Goal: Transaction & Acquisition: Download file/media

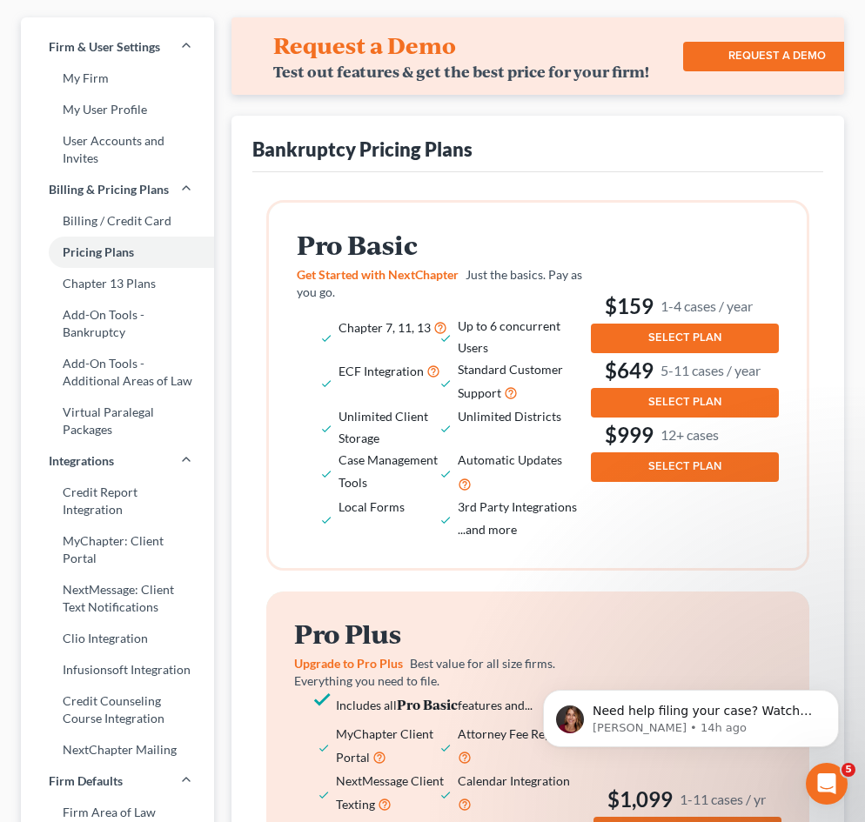
scroll to position [87, 0]
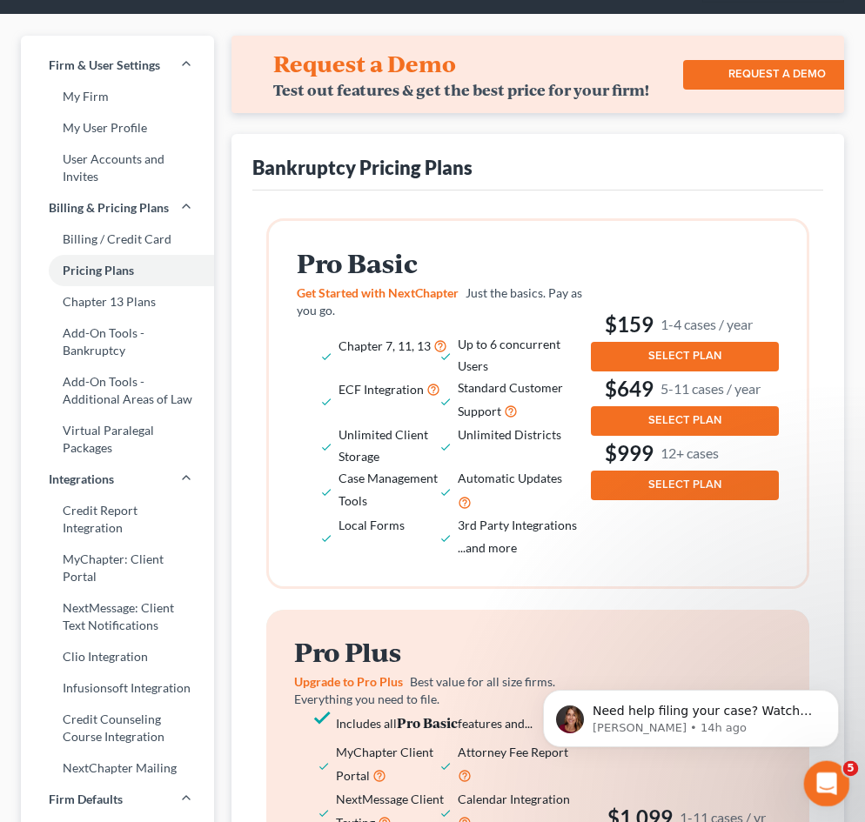
click at [827, 785] on icon "Open Intercom Messenger" at bounding box center [824, 781] width 29 height 29
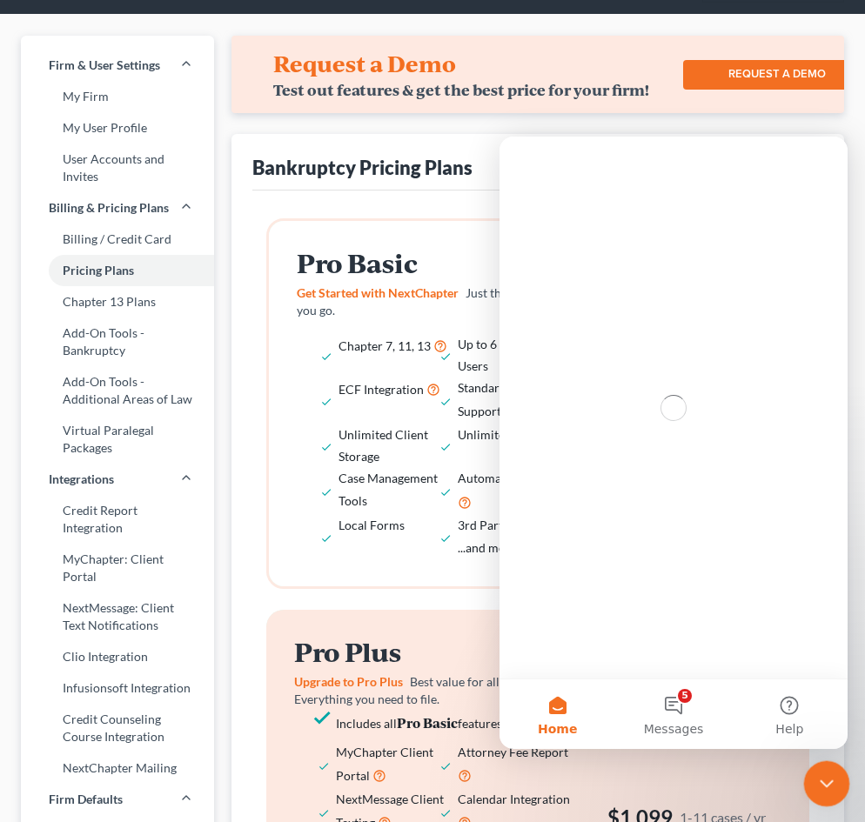
scroll to position [0, 0]
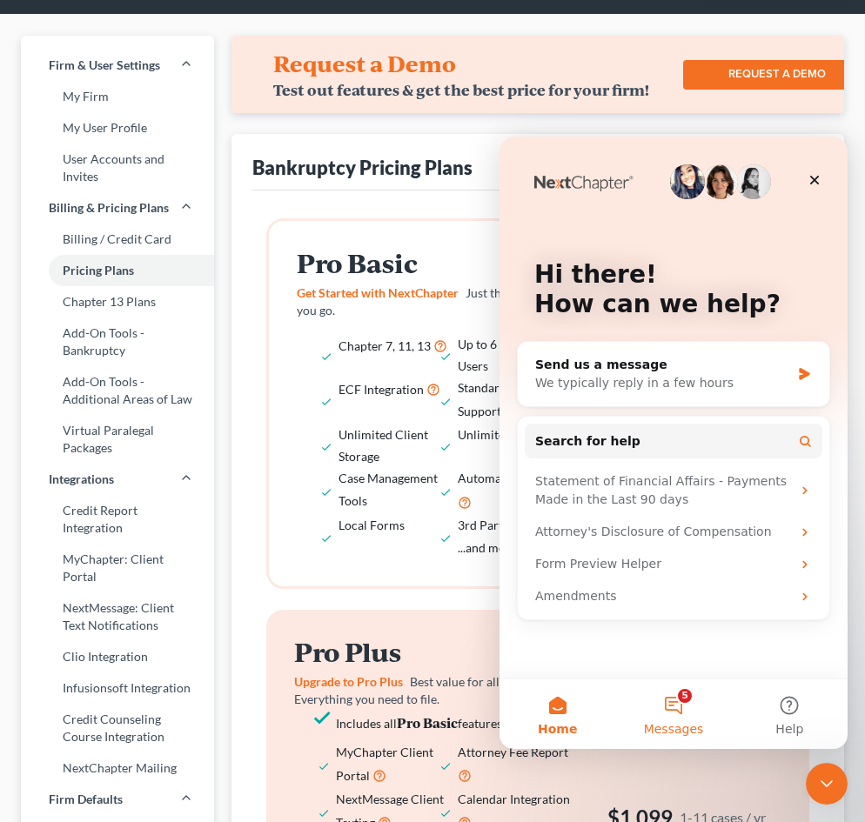
click at [671, 710] on button "5 Messages" at bounding box center [673, 714] width 116 height 70
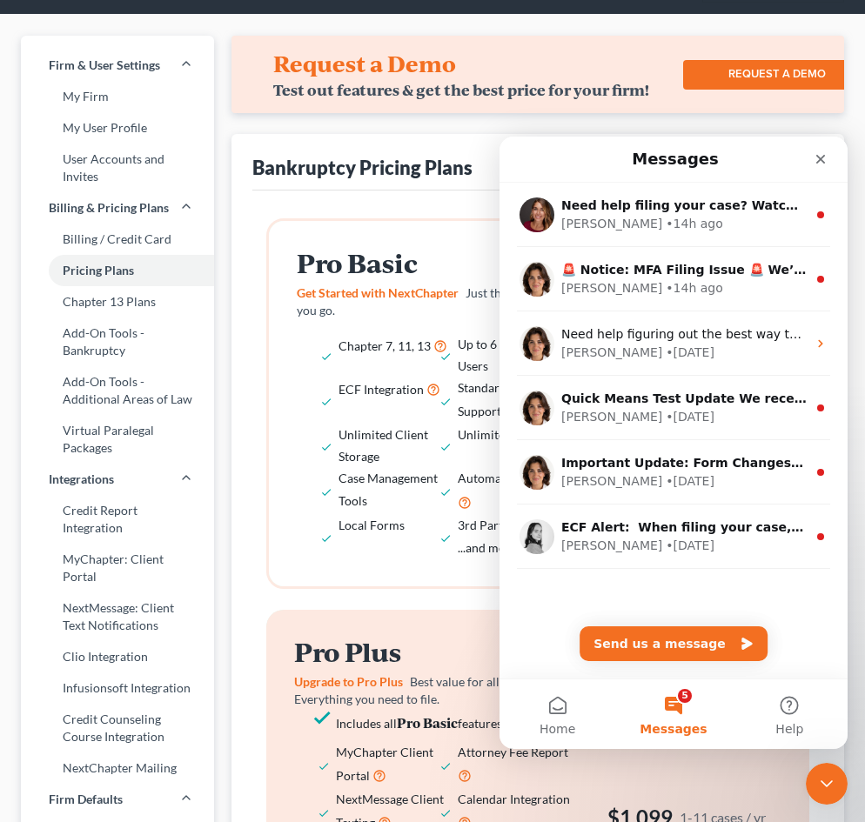
click at [261, 119] on div "Request a Demo Test out features & get the best price for your firm! REQUEST A …" at bounding box center [537, 839] width 613 height 1606
click at [813, 156] on icon "Close" at bounding box center [820, 159] width 14 height 14
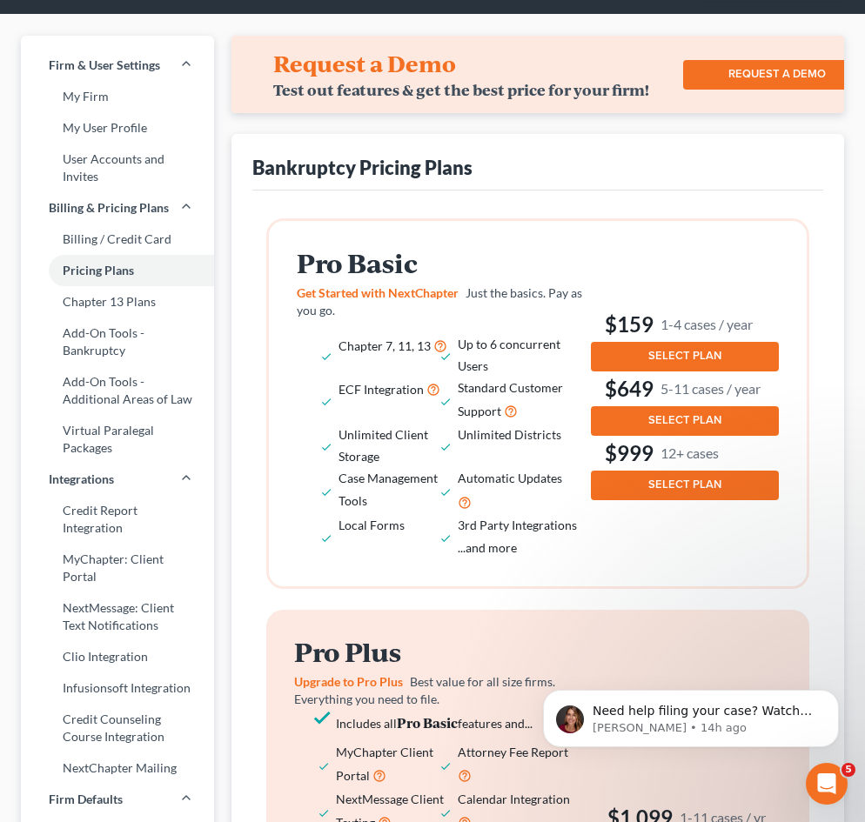
click at [635, 153] on div "Bankruptcy Pricing Plans" at bounding box center [537, 162] width 571 height 56
click at [725, 364] on button "SELECT PLAN" at bounding box center [685, 357] width 188 height 30
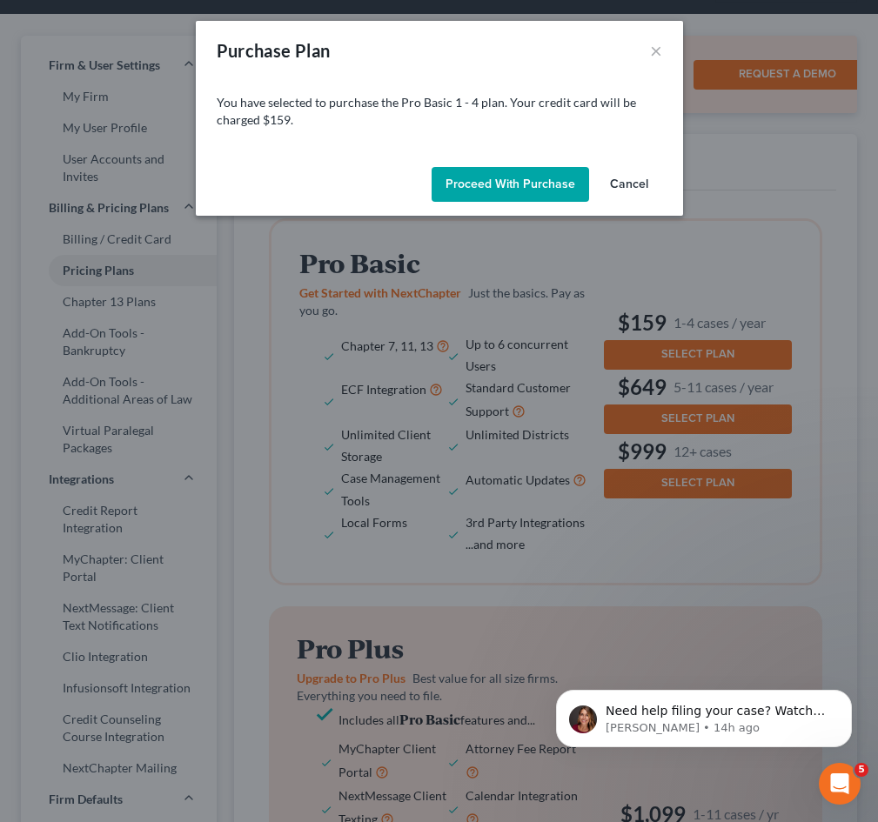
click at [504, 183] on button "Proceed with Purchase" at bounding box center [509, 184] width 157 height 35
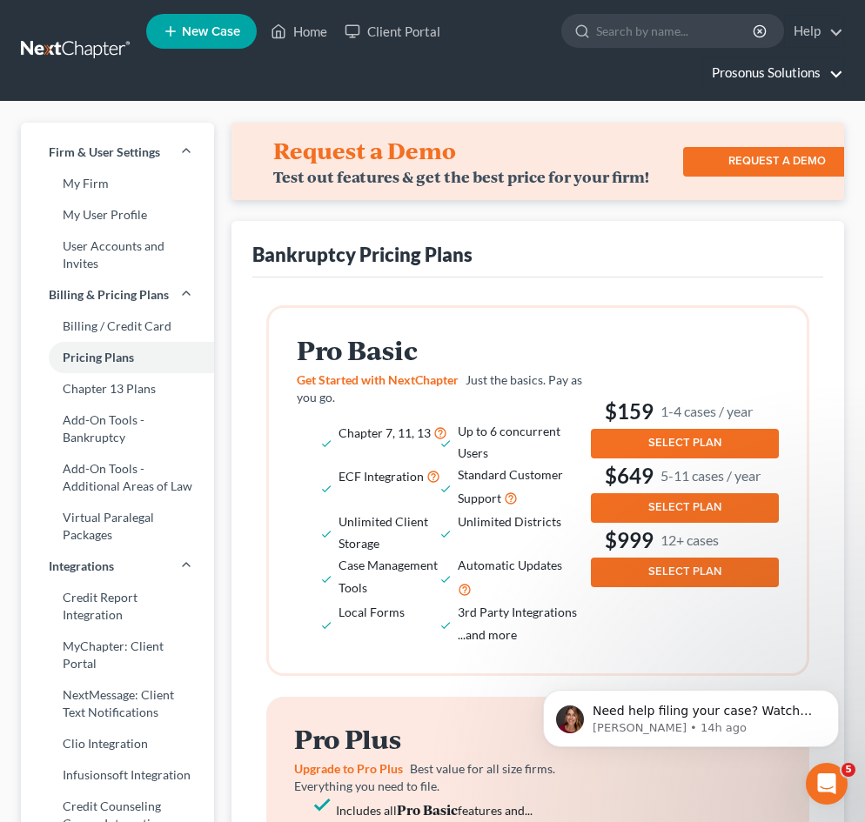
click at [812, 75] on link "Prosonus Solutions" at bounding box center [773, 72] width 140 height 31
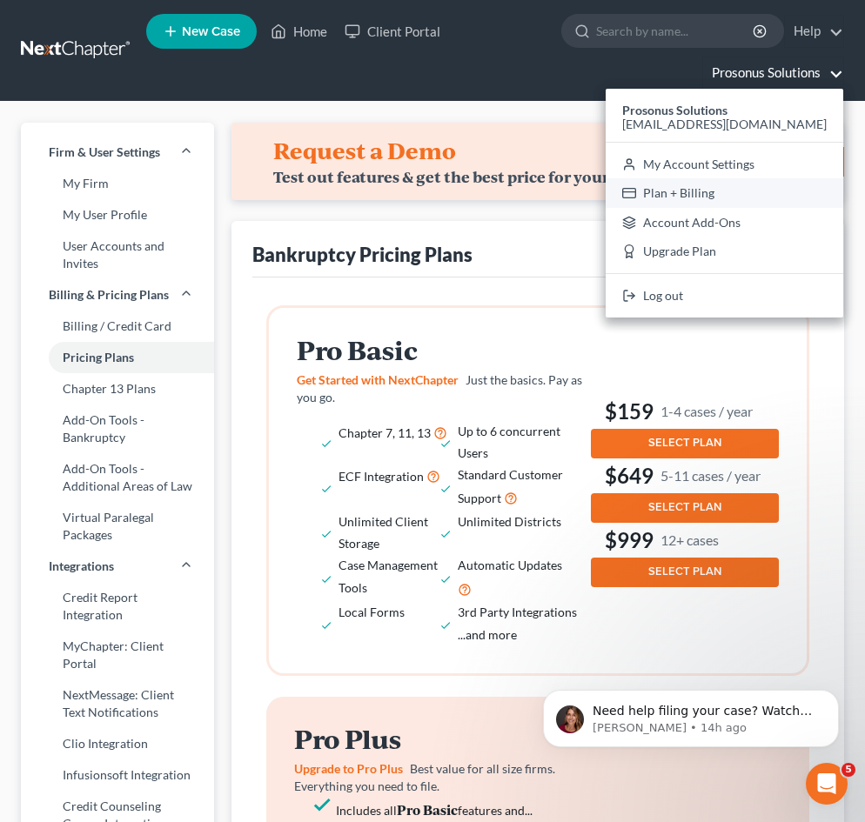
click at [744, 193] on link "Plan + Billing" at bounding box center [723, 193] width 237 height 30
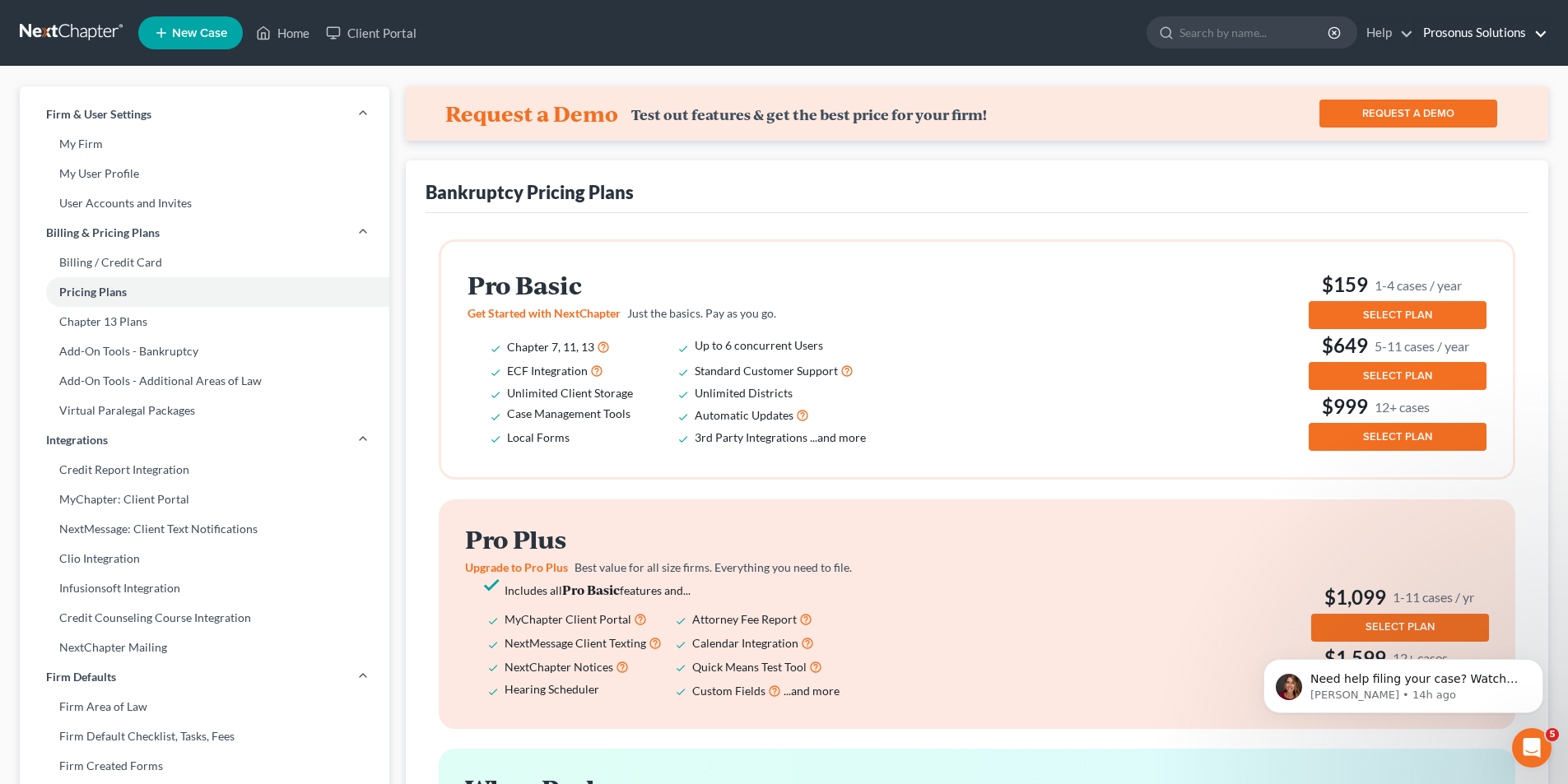
click at [830, 34] on link "Prosonus Solutions" at bounding box center [1481, 32] width 132 height 29
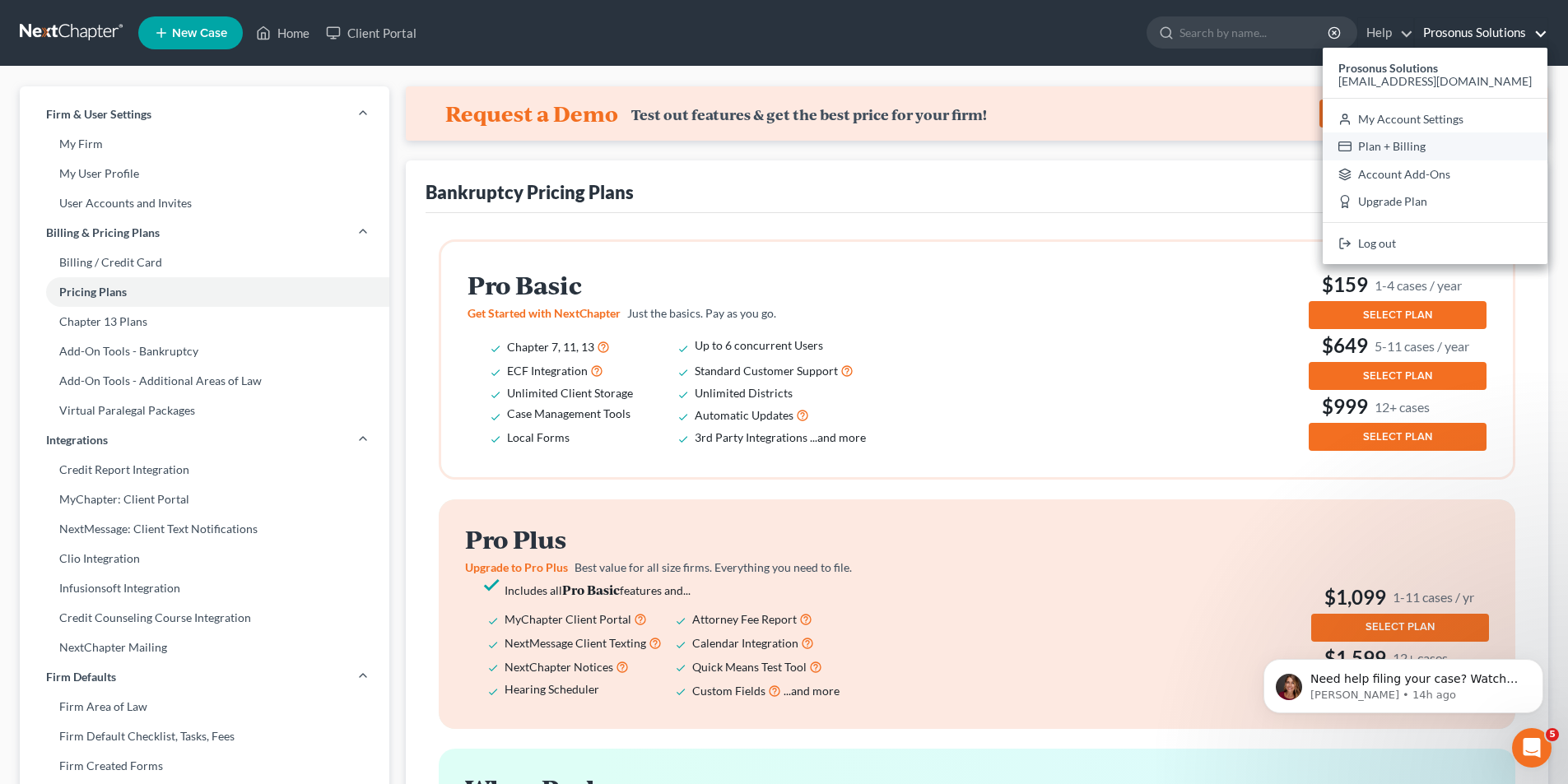
click at [830, 143] on link "Plan + Billing" at bounding box center [1435, 147] width 224 height 28
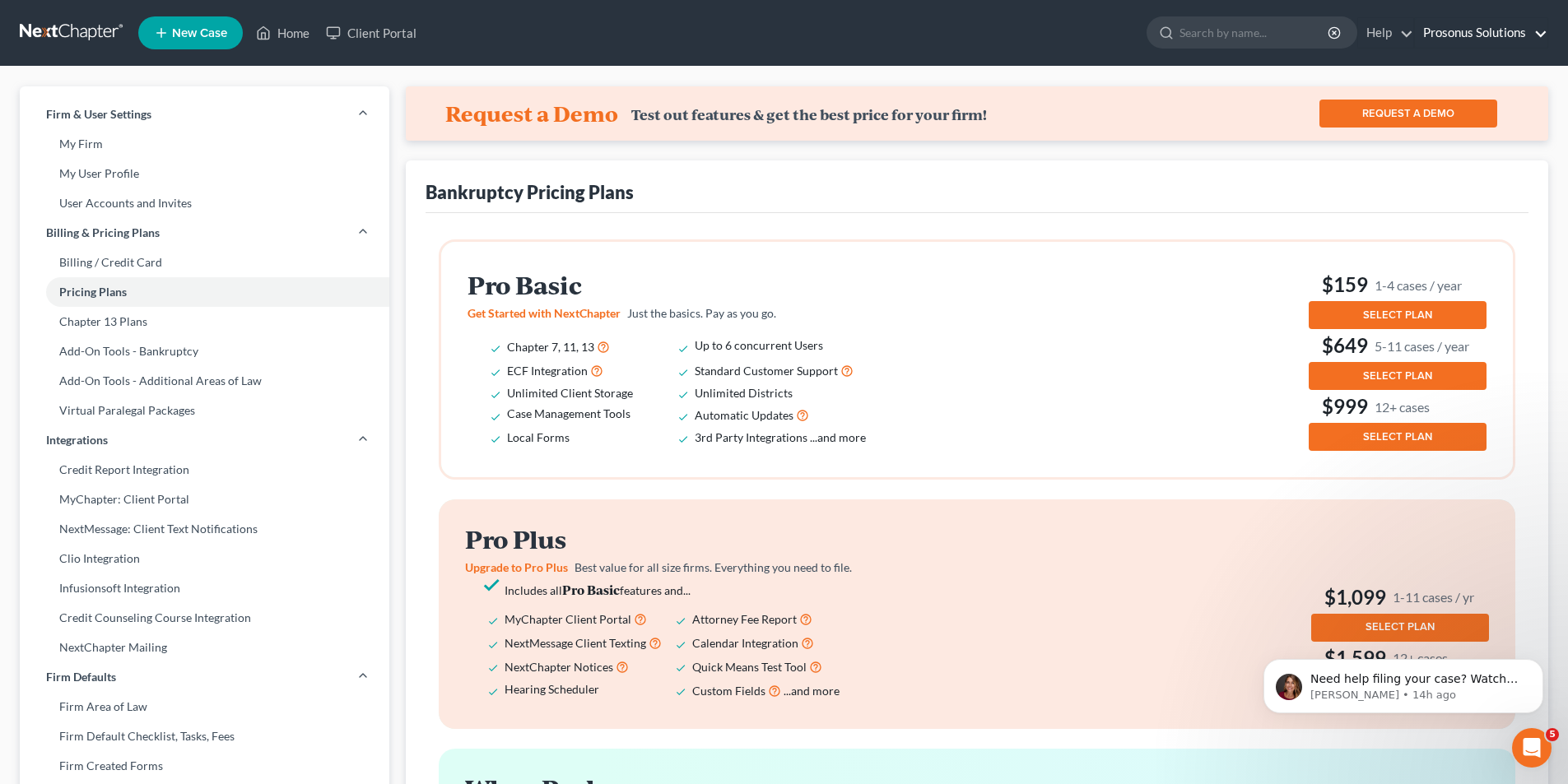
click at [830, 36] on link "Prosonus Solutions" at bounding box center [1481, 32] width 132 height 29
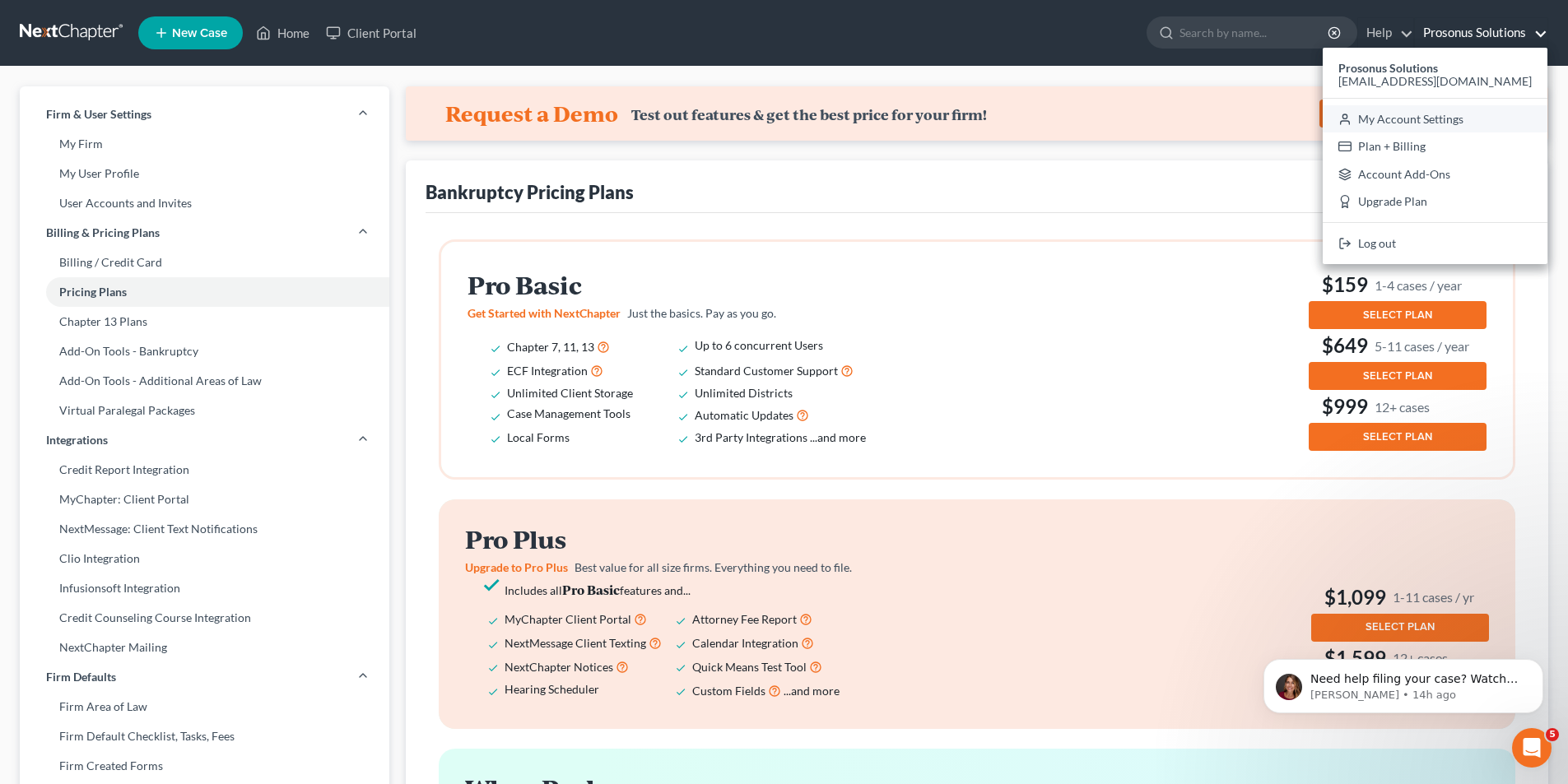
click at [830, 112] on link "My Account Settings" at bounding box center [1435, 119] width 224 height 28
select select "24"
select select "45"
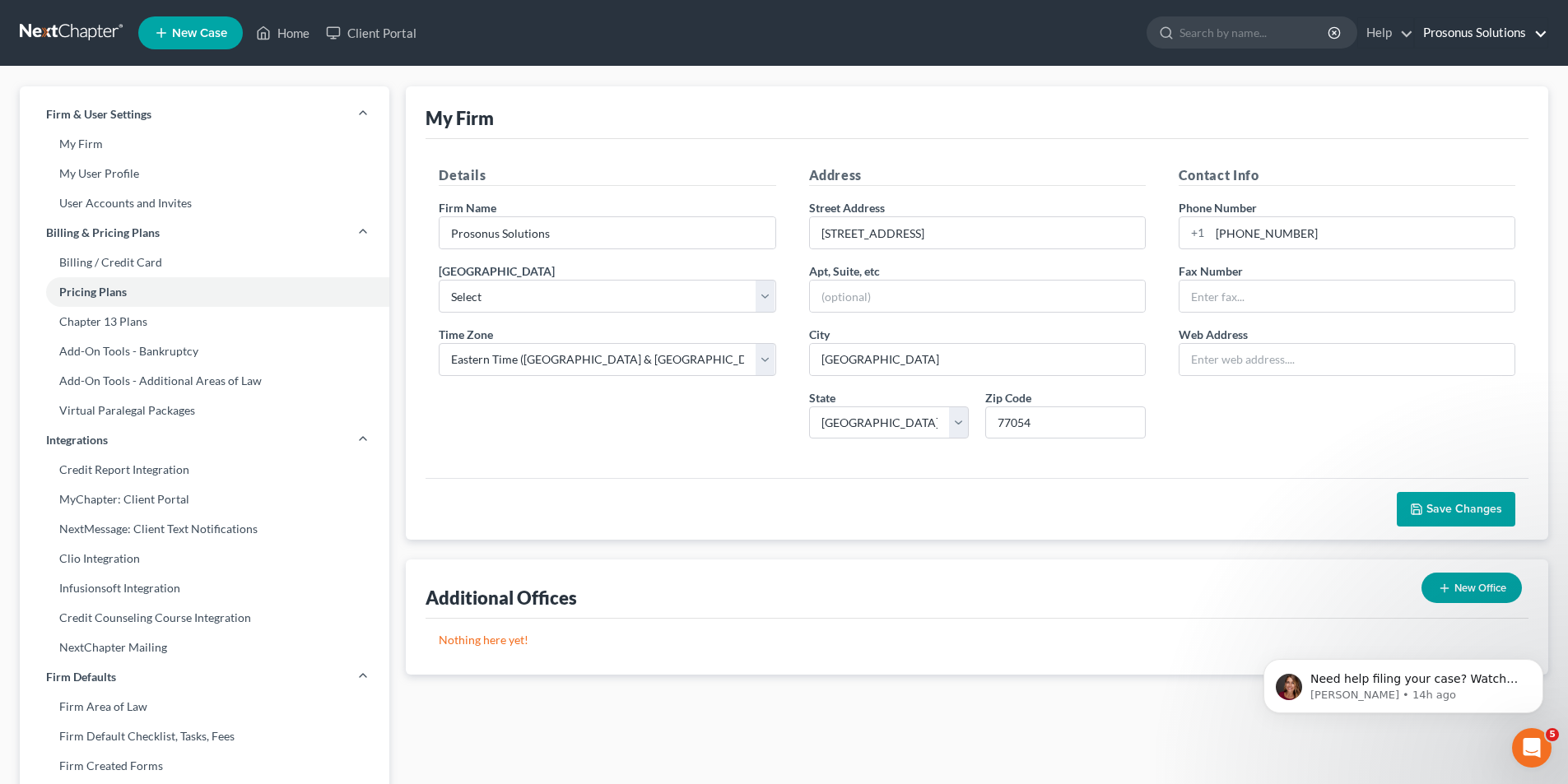
click at [830, 23] on link "Prosonus Solutions" at bounding box center [1481, 32] width 132 height 29
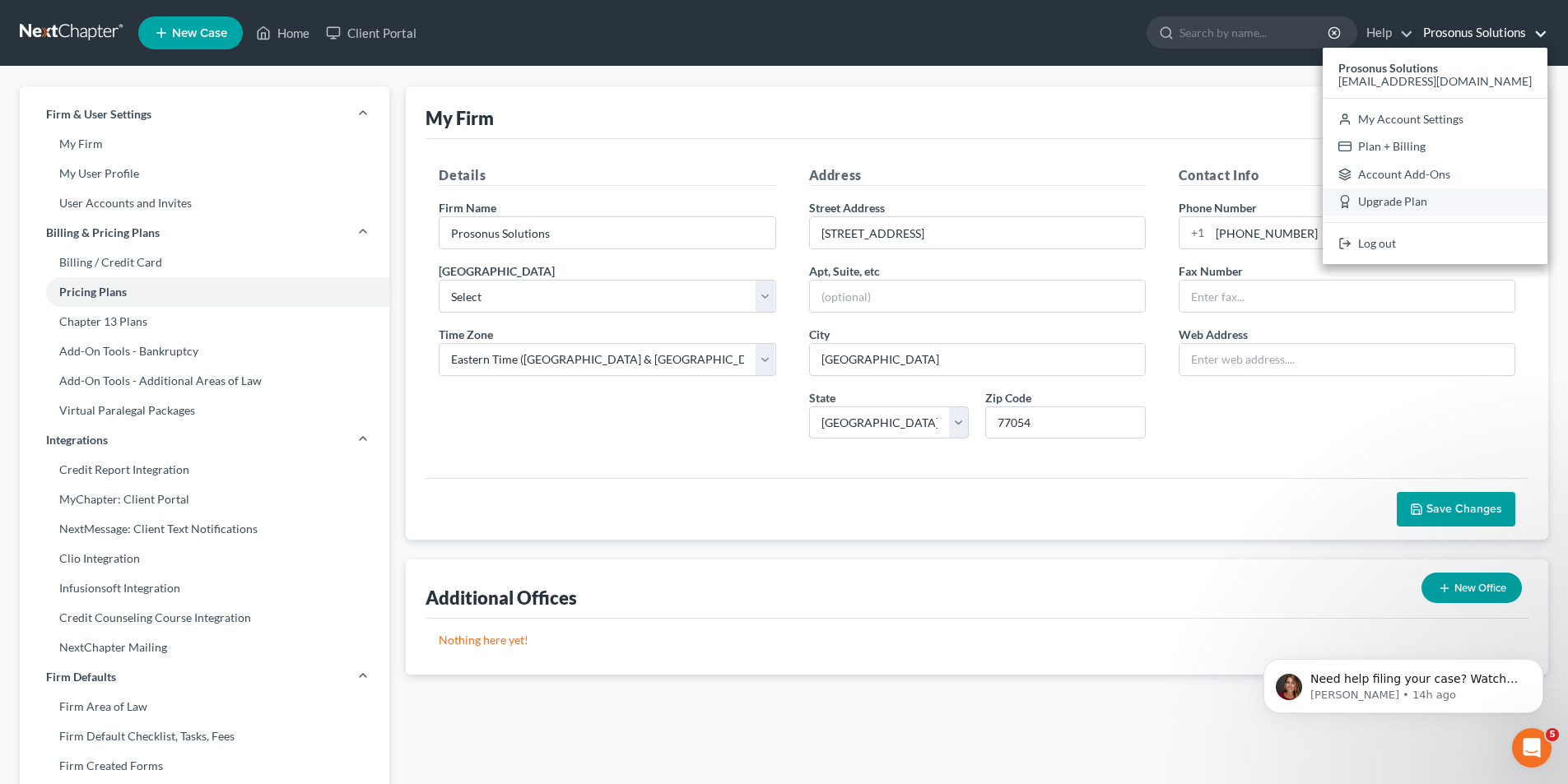
click at [830, 196] on link "Upgrade Plan" at bounding box center [1435, 202] width 224 height 28
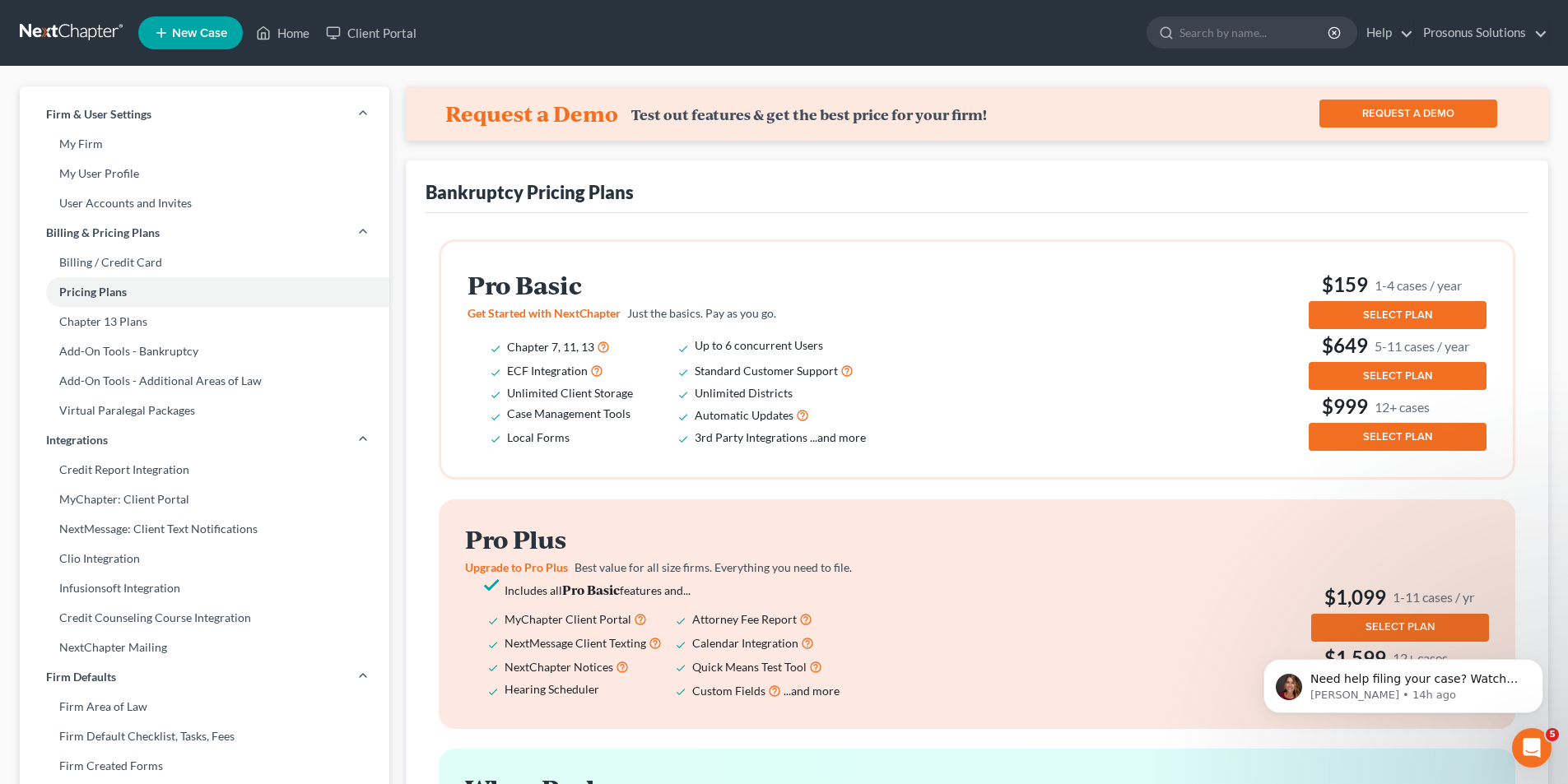
click at [830, 308] on span "SELECT PLAN" at bounding box center [1397, 315] width 69 height 13
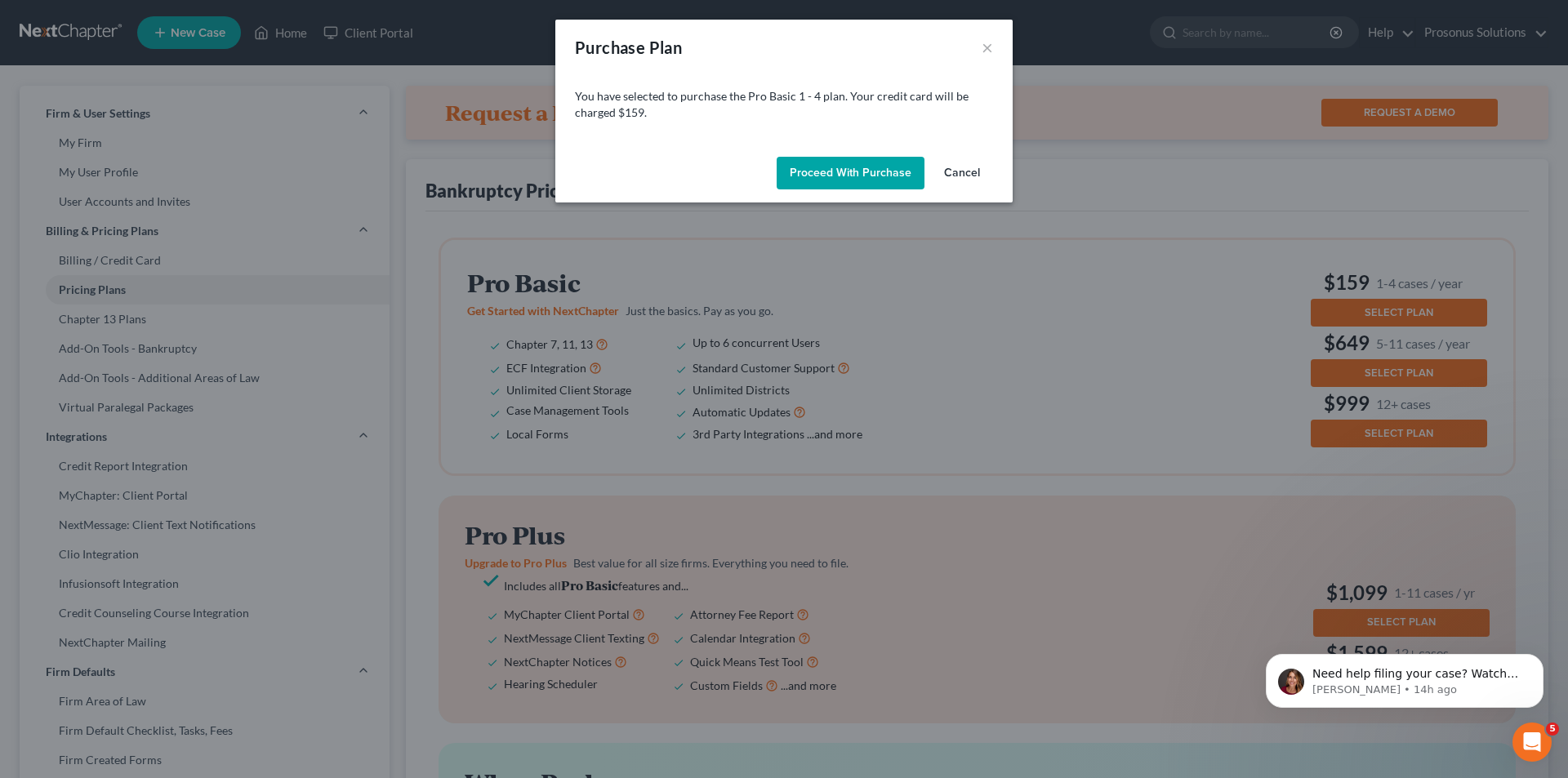
click at [823, 163] on button "Proceed with Purchase" at bounding box center [850, 173] width 147 height 33
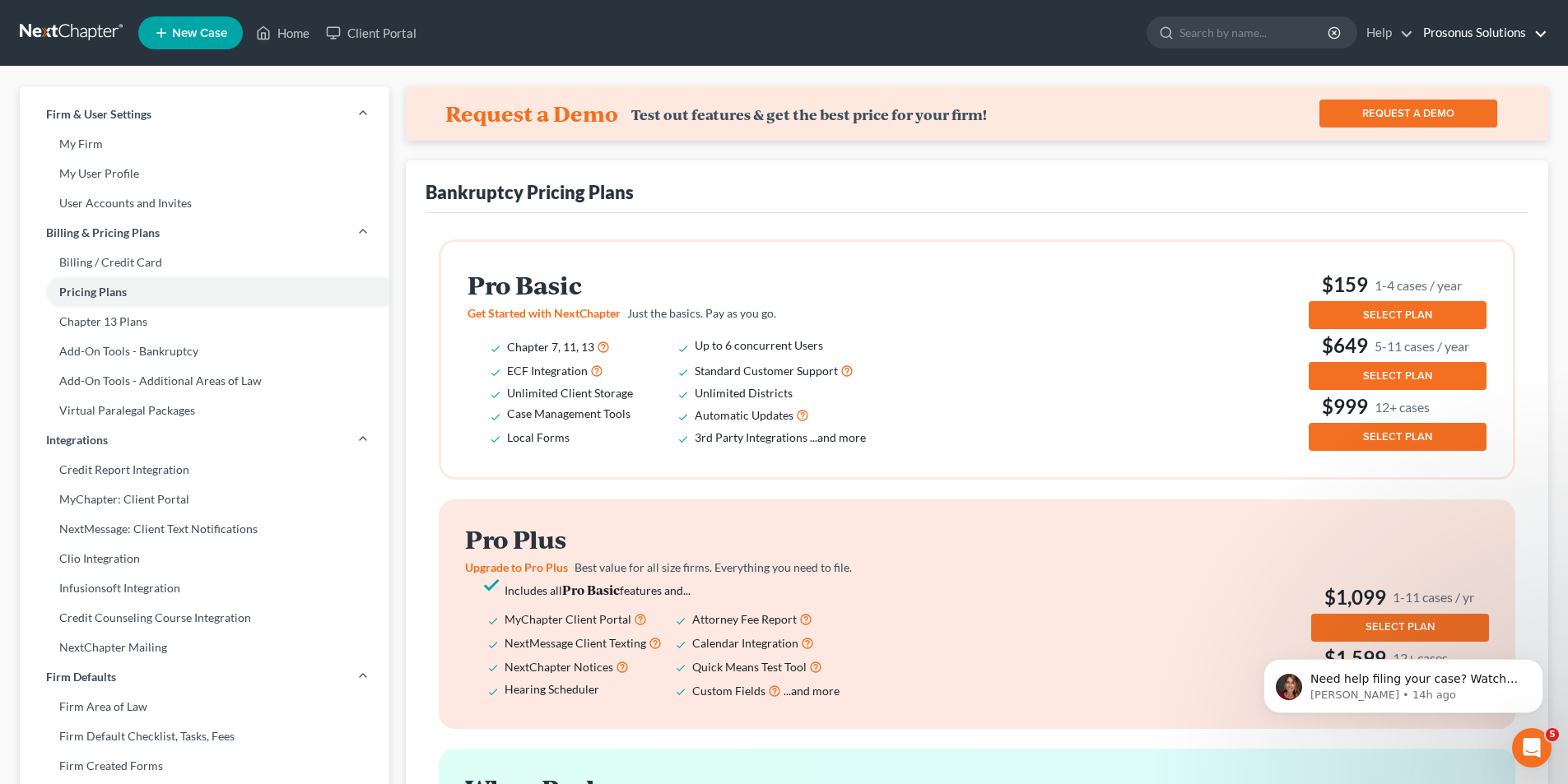
click at [830, 35] on link "Prosonus Solutions" at bounding box center [1481, 32] width 132 height 29
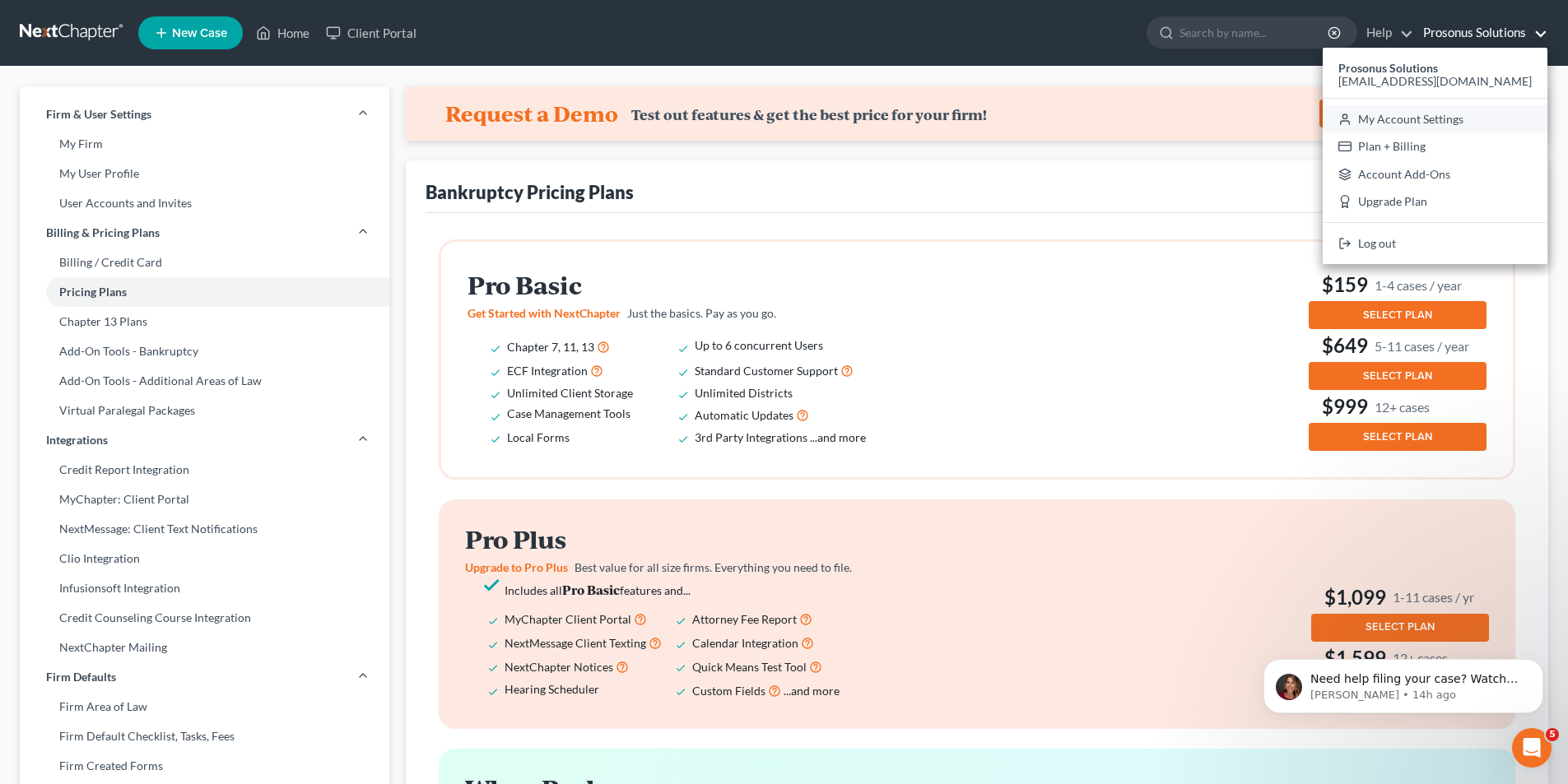
click at [830, 113] on link "My Account Settings" at bounding box center [1435, 119] width 224 height 28
select select "11"
select select "24"
select select "45"
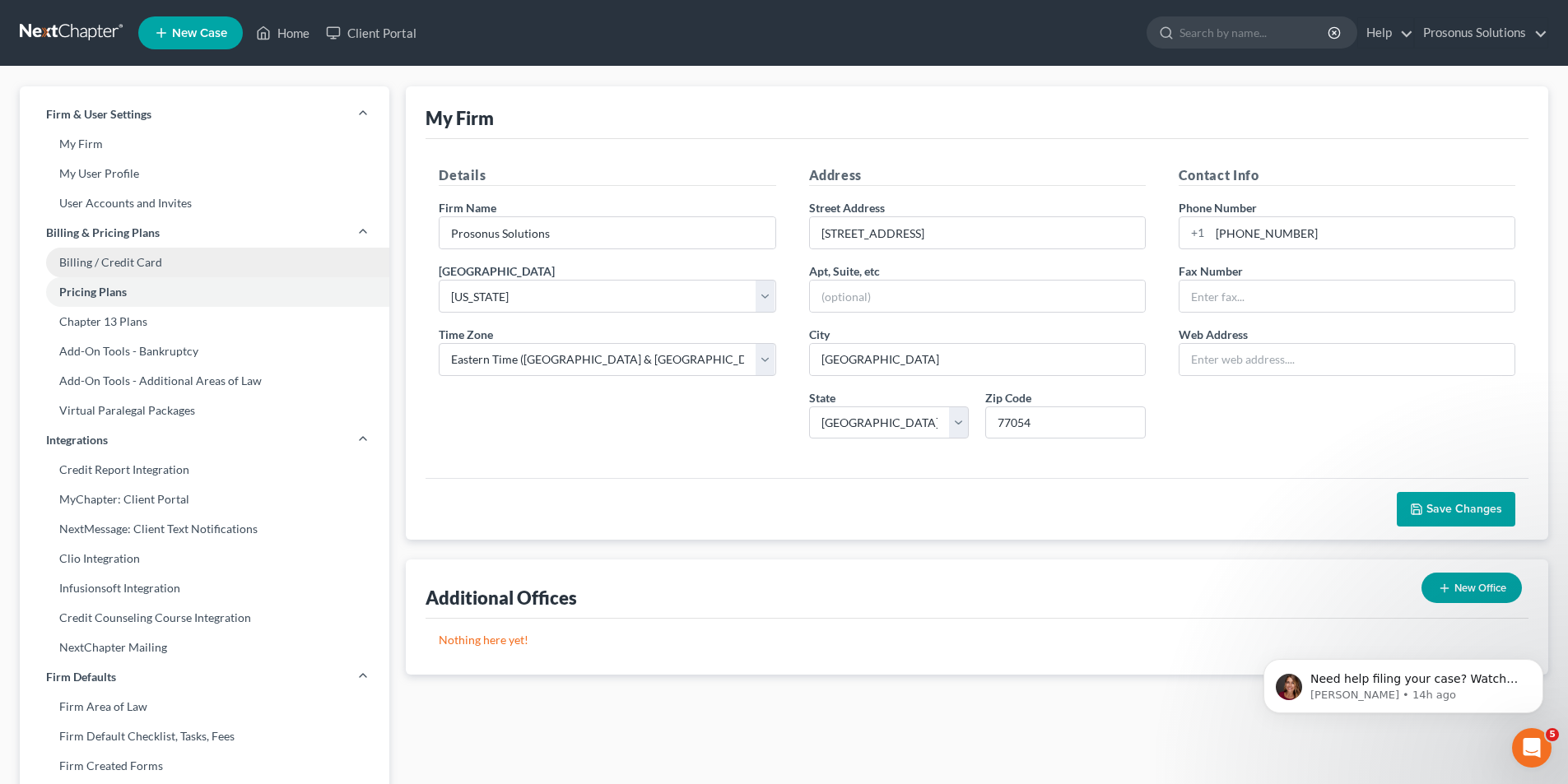
click at [97, 256] on link "Billing / Credit Card" at bounding box center [204, 262] width 370 height 29
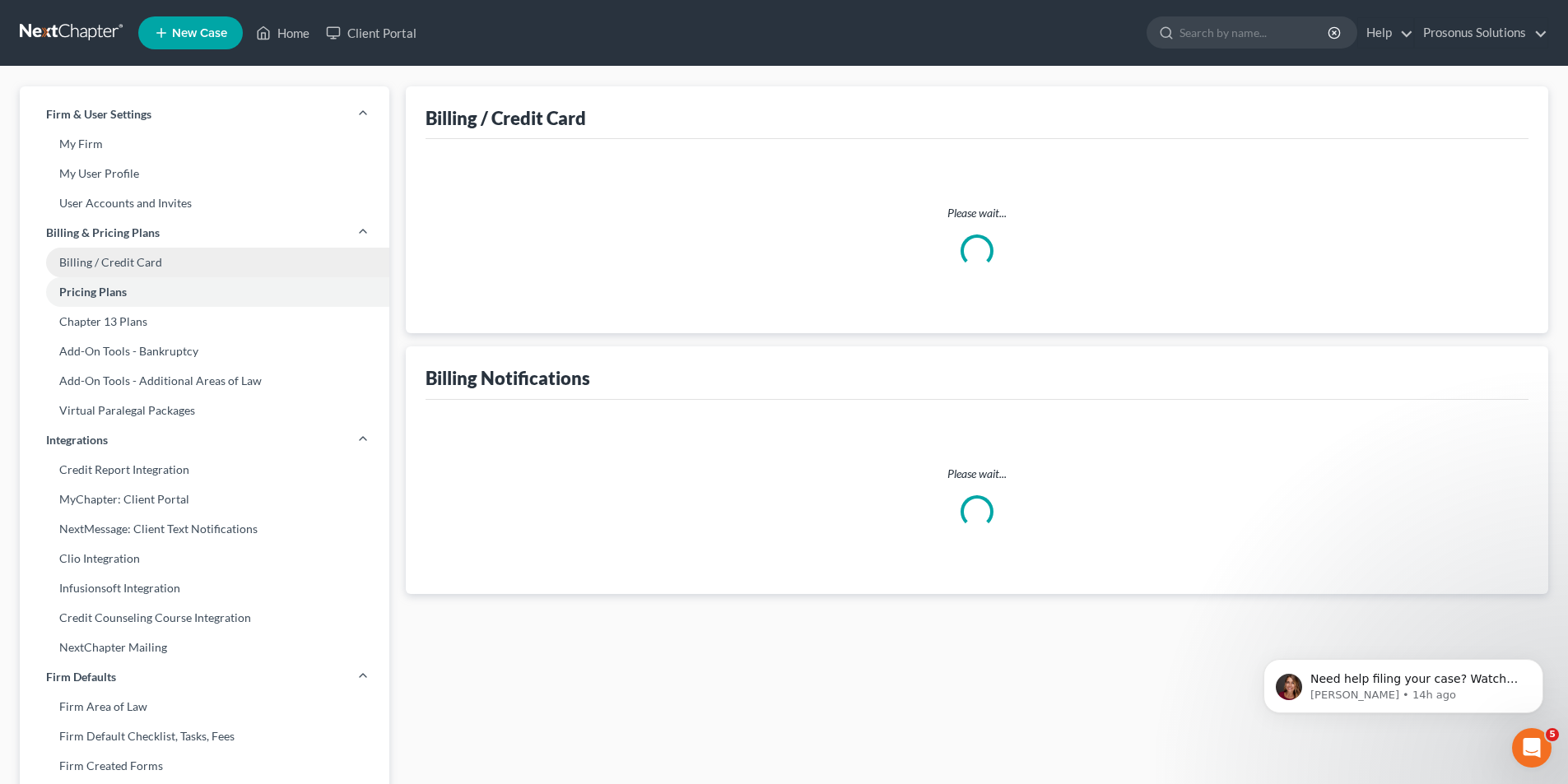
select select "45"
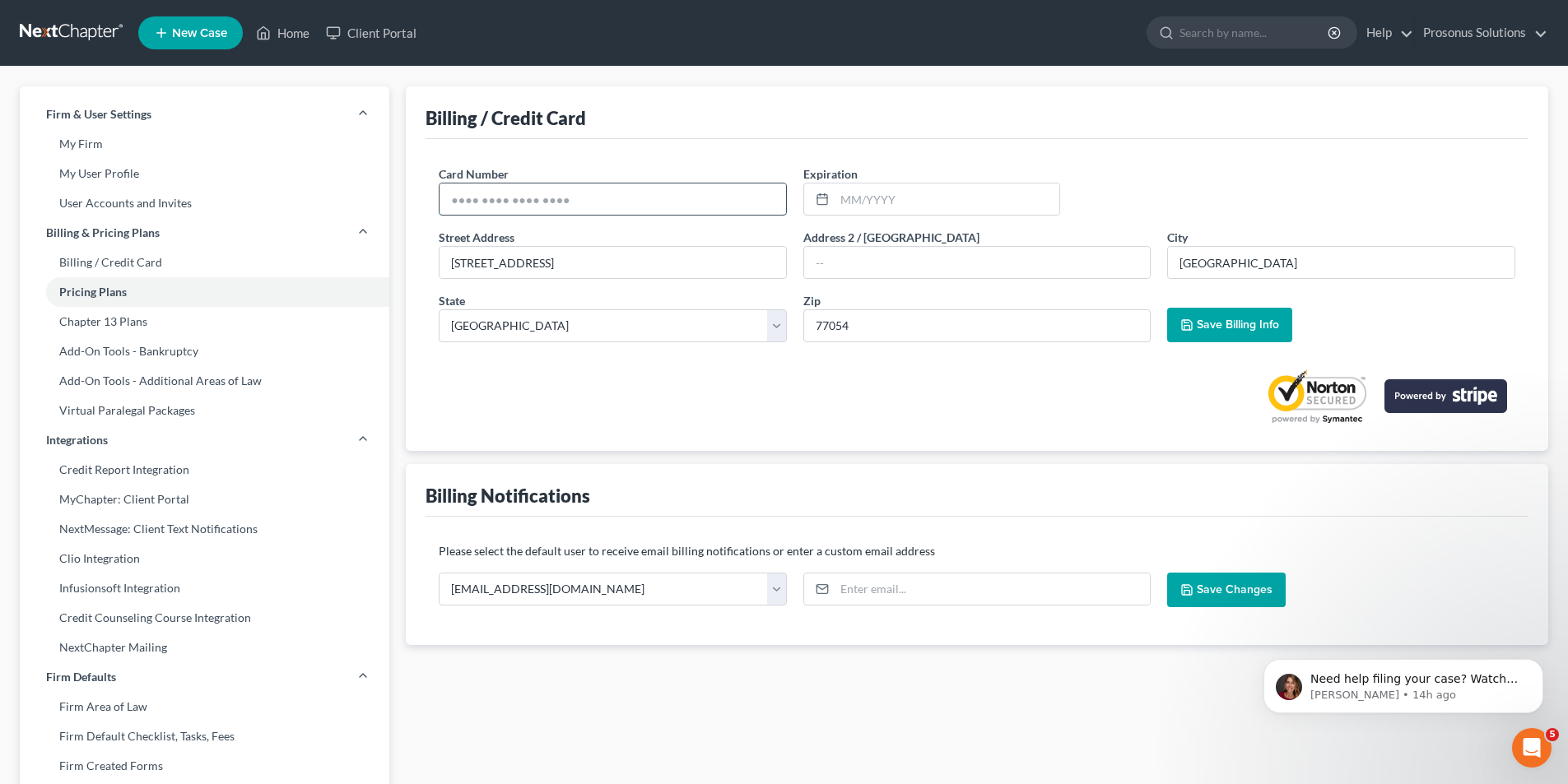
click at [619, 186] on input "text" at bounding box center [612, 199] width 346 height 31
type input "[CREDIT_CARD_NUMBER]"
type input "07/2029"
click at [830, 322] on input "77054" at bounding box center [978, 325] width 348 height 33
type input "77051"
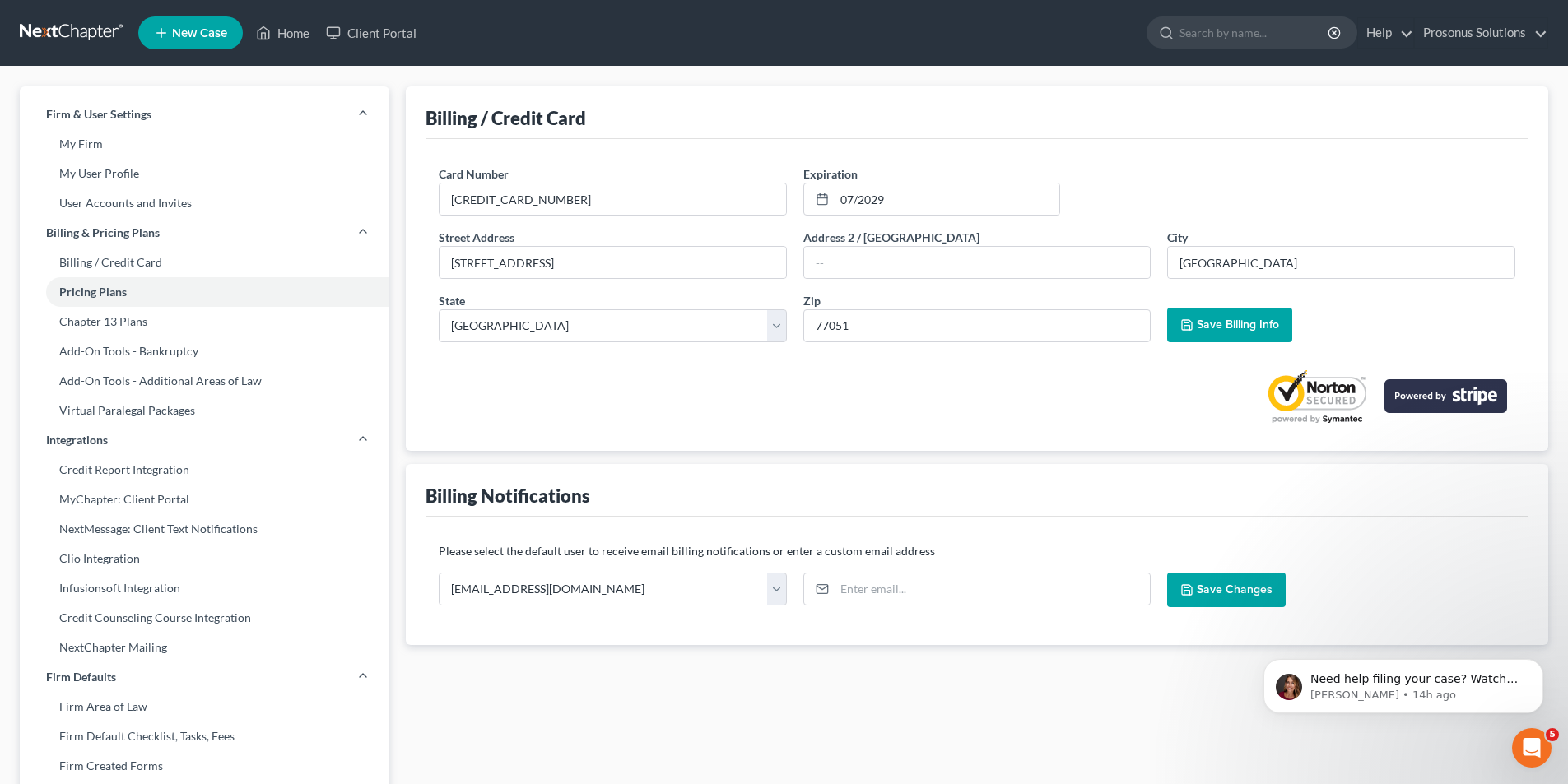
click at [830, 372] on div at bounding box center [978, 390] width 1077 height 69
click at [830, 332] on button "Save Billing Info" at bounding box center [1229, 324] width 125 height 35
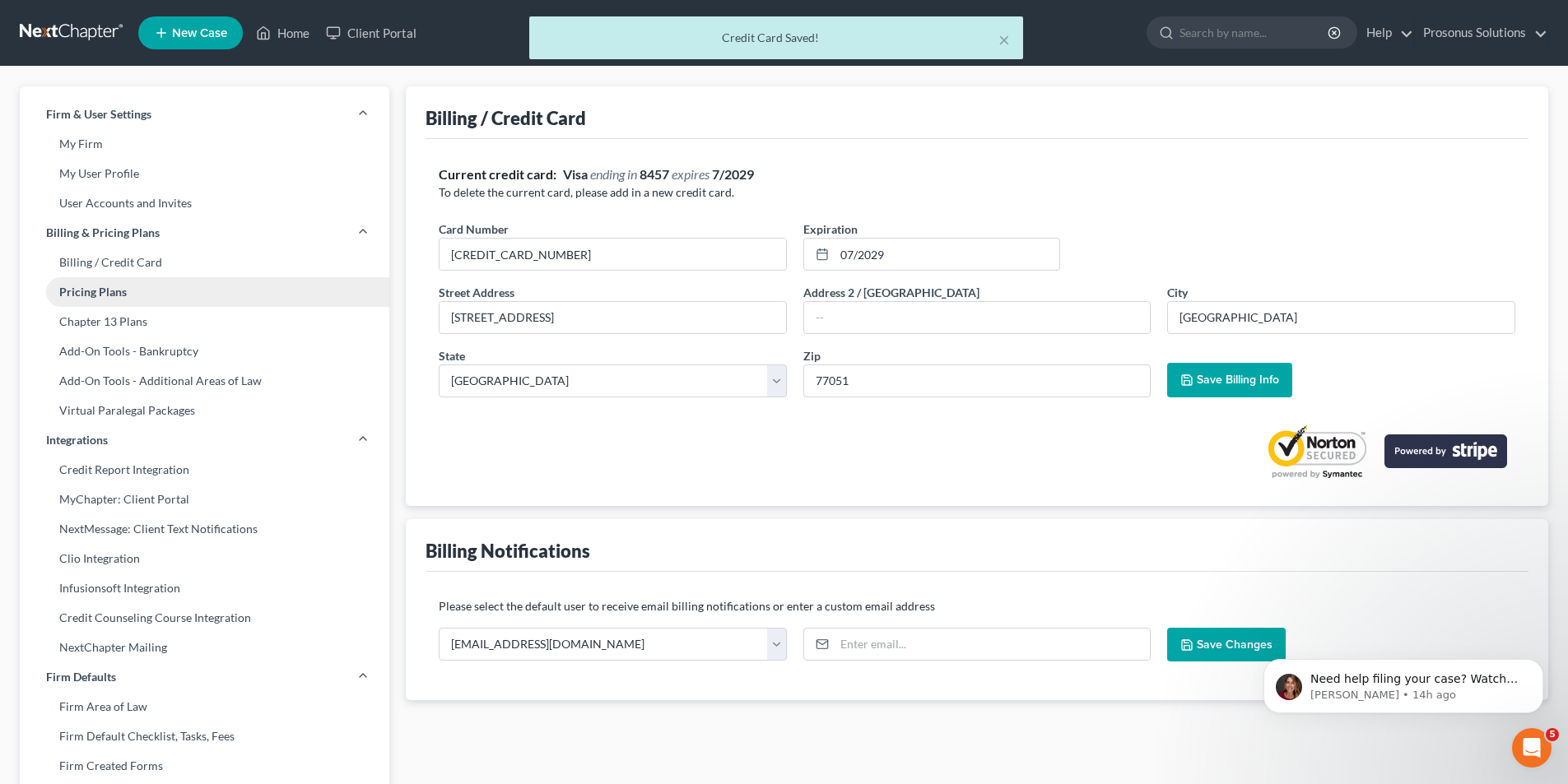
click at [110, 294] on link "Pricing Plans" at bounding box center [204, 291] width 370 height 29
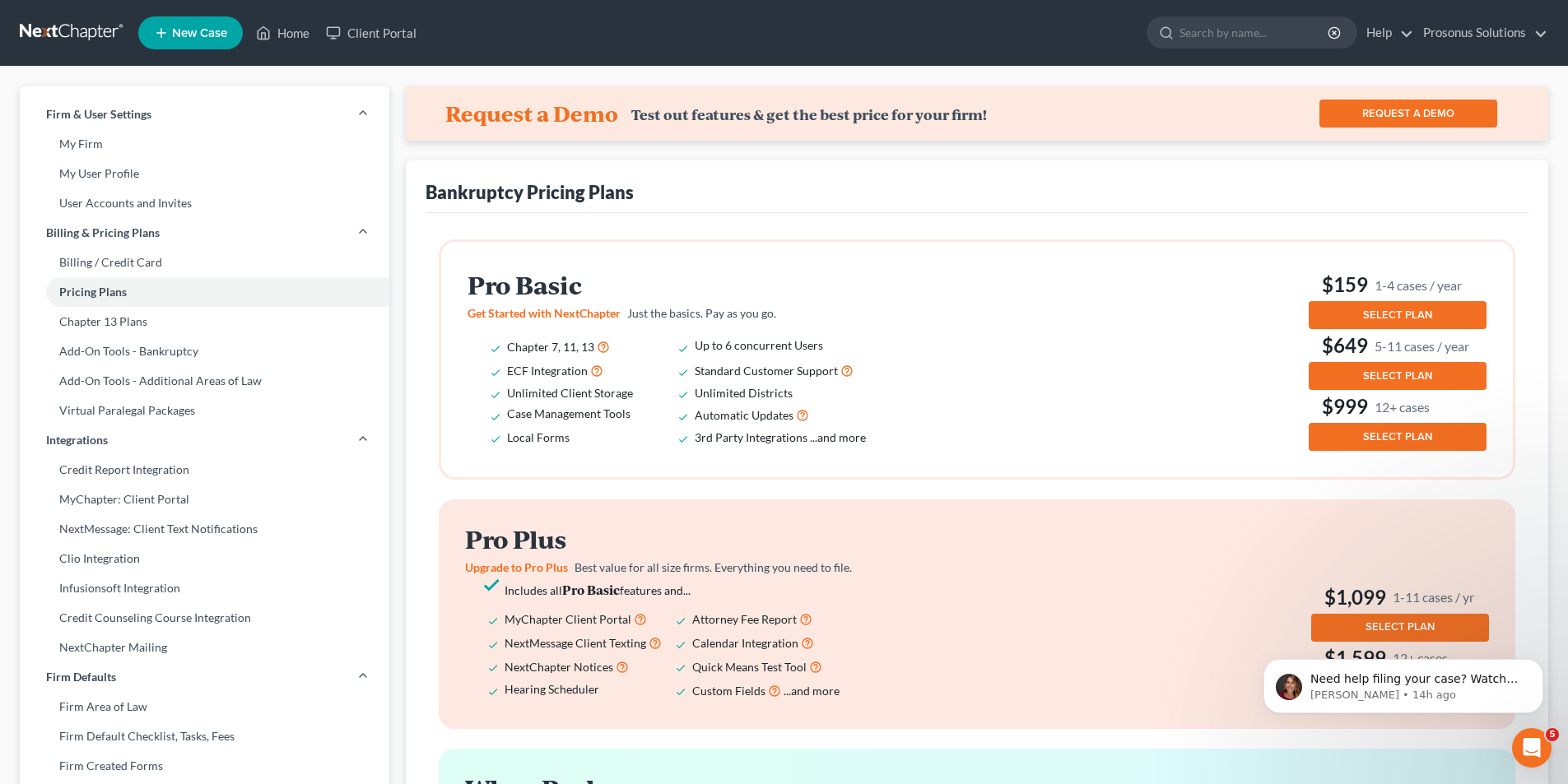
click at [830, 317] on button "SELECT PLAN" at bounding box center [1398, 315] width 178 height 28
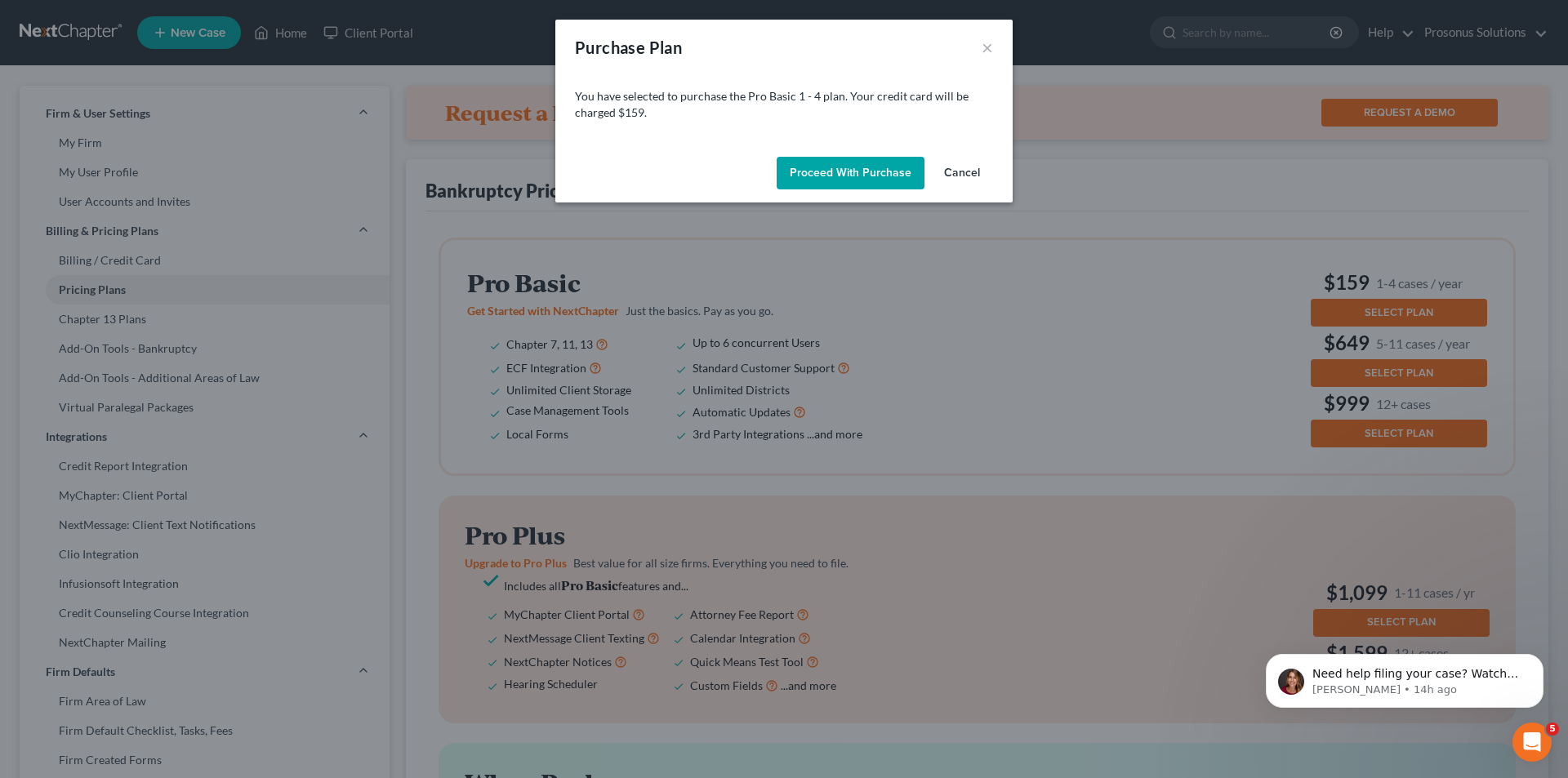
click at [820, 175] on button "Proceed with Purchase" at bounding box center [850, 173] width 147 height 33
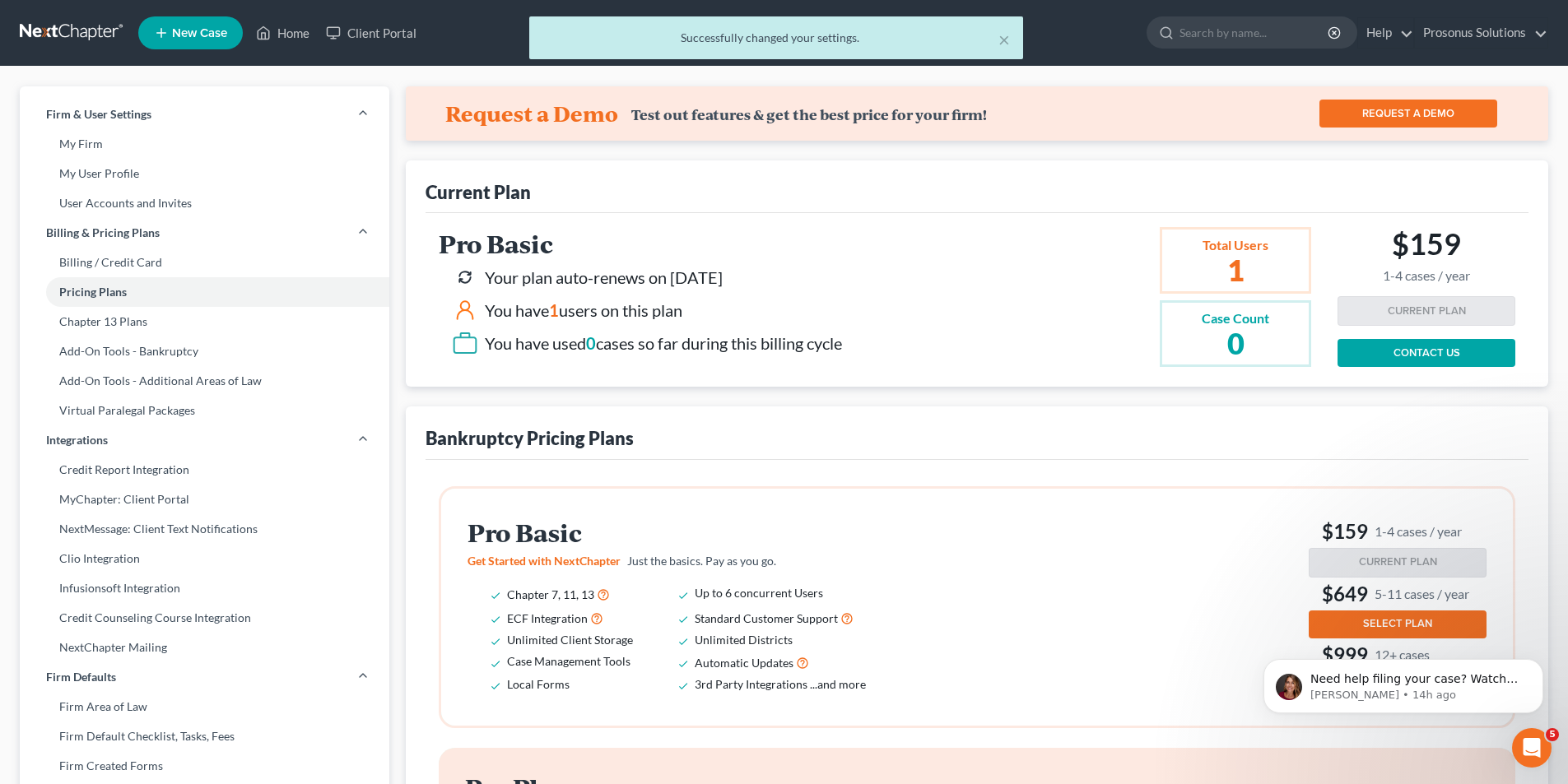
click at [830, 305] on div "Pro Basic Your plan auto-renews on [DATE] You have 1 users on this plan You hav…" at bounding box center [889, 297] width 899 height 140
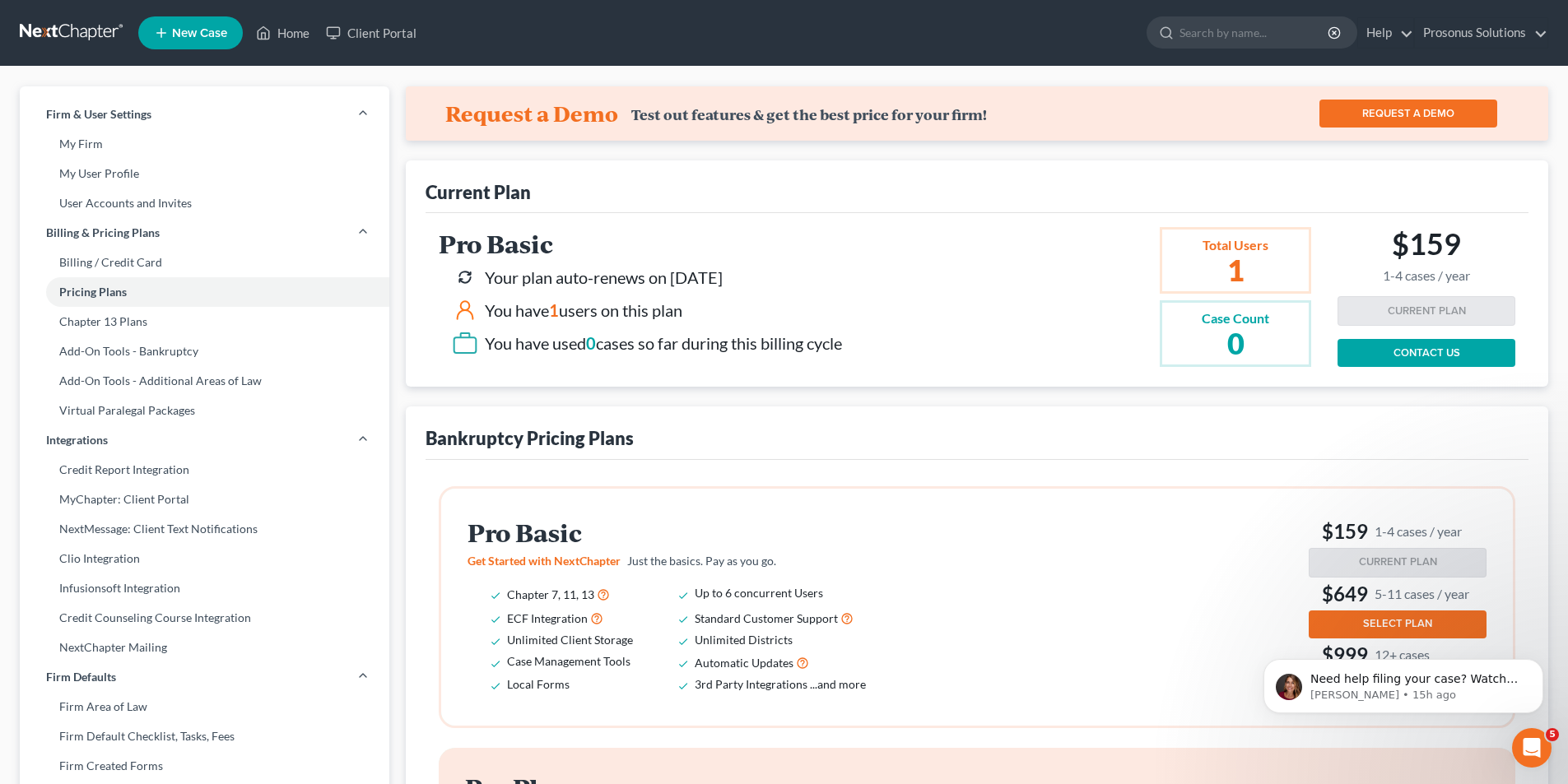
click at [830, 253] on div "Pro Basic Your plan auto-renews on [DATE] You have 1 users on this plan You hav…" at bounding box center [889, 297] width 899 height 140
click at [51, 27] on link at bounding box center [72, 32] width 105 height 29
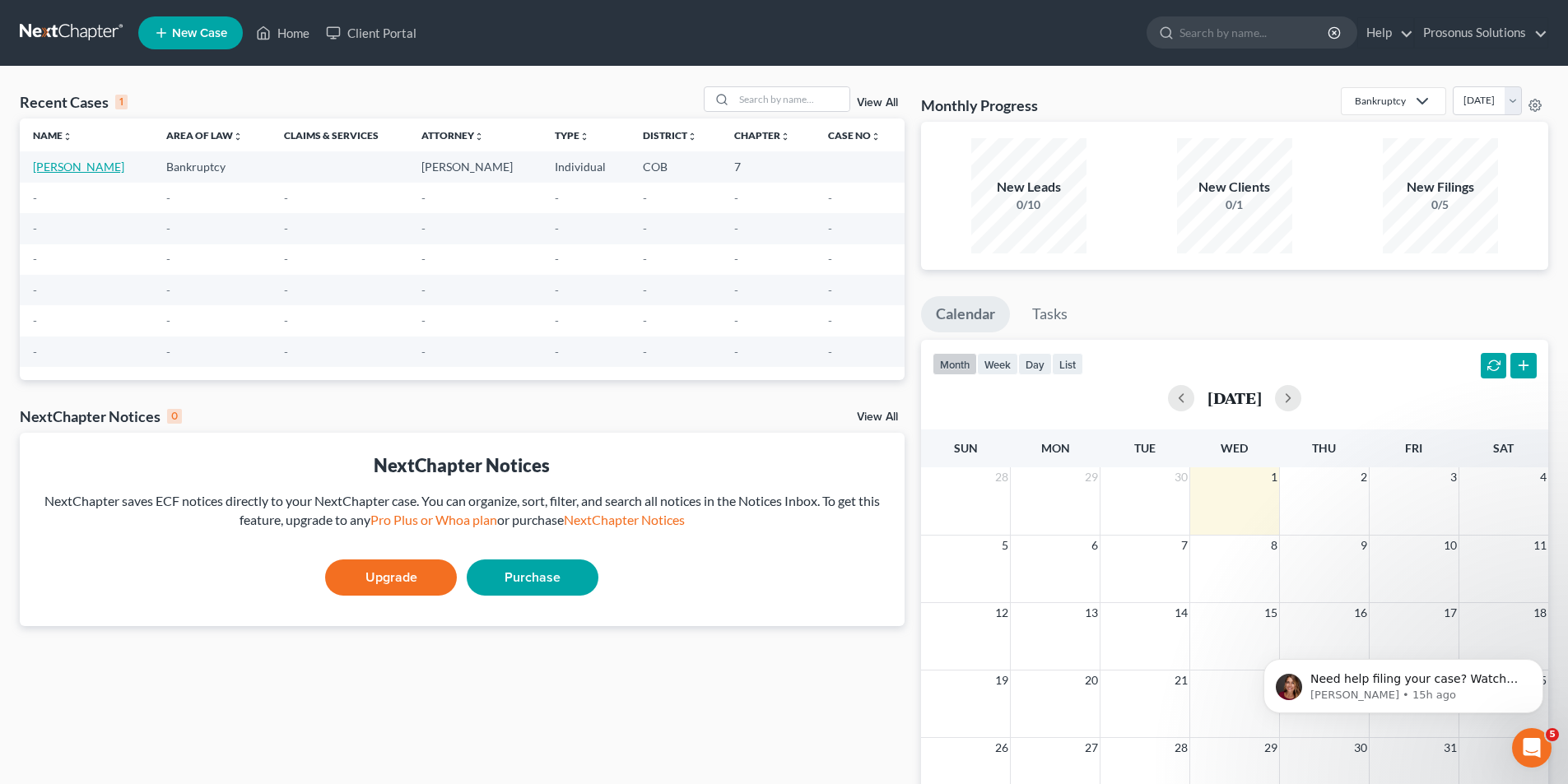
click at [67, 166] on link "Pino, Nester" at bounding box center [79, 166] width 92 height 14
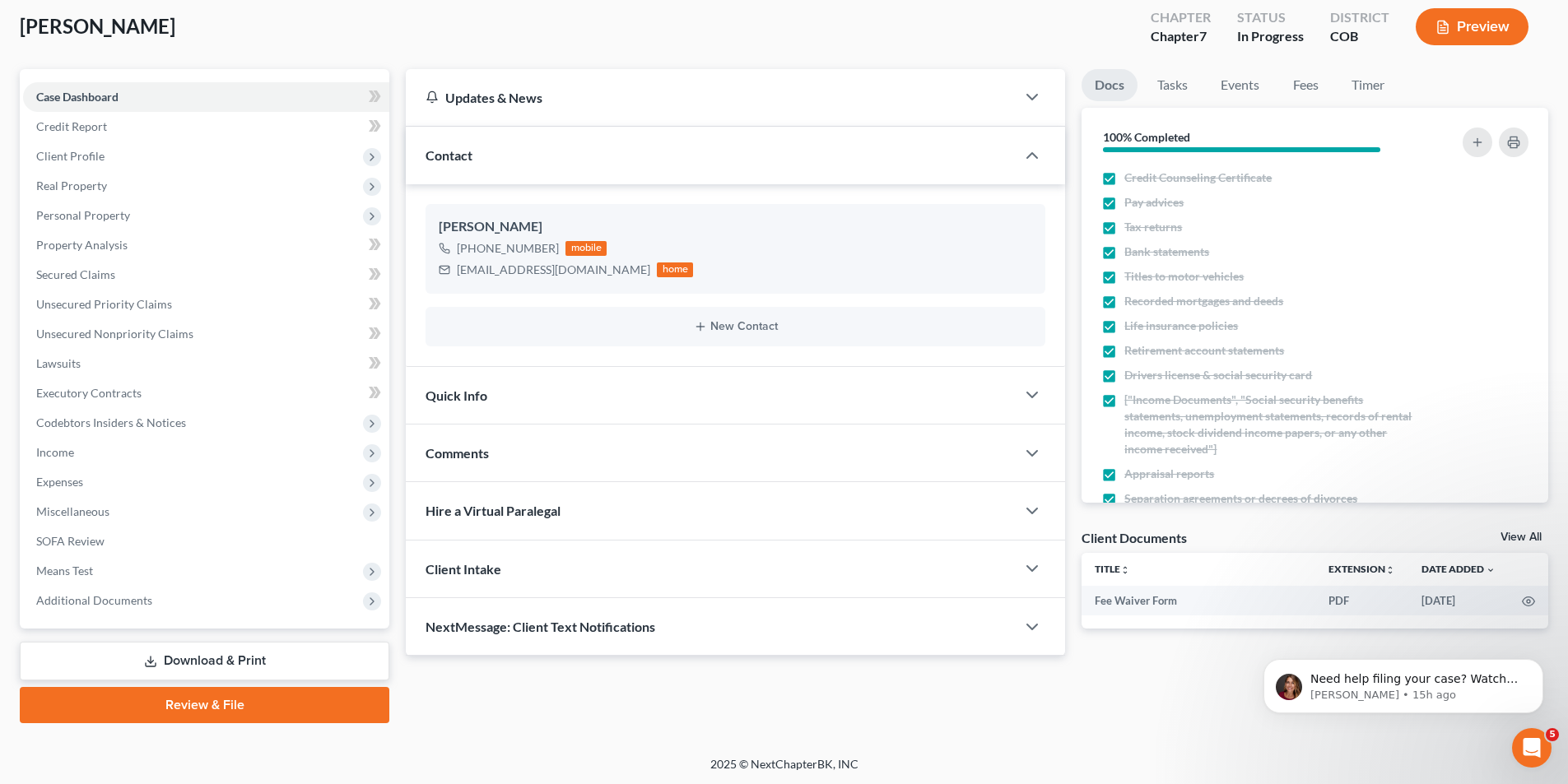
scroll to position [91, 0]
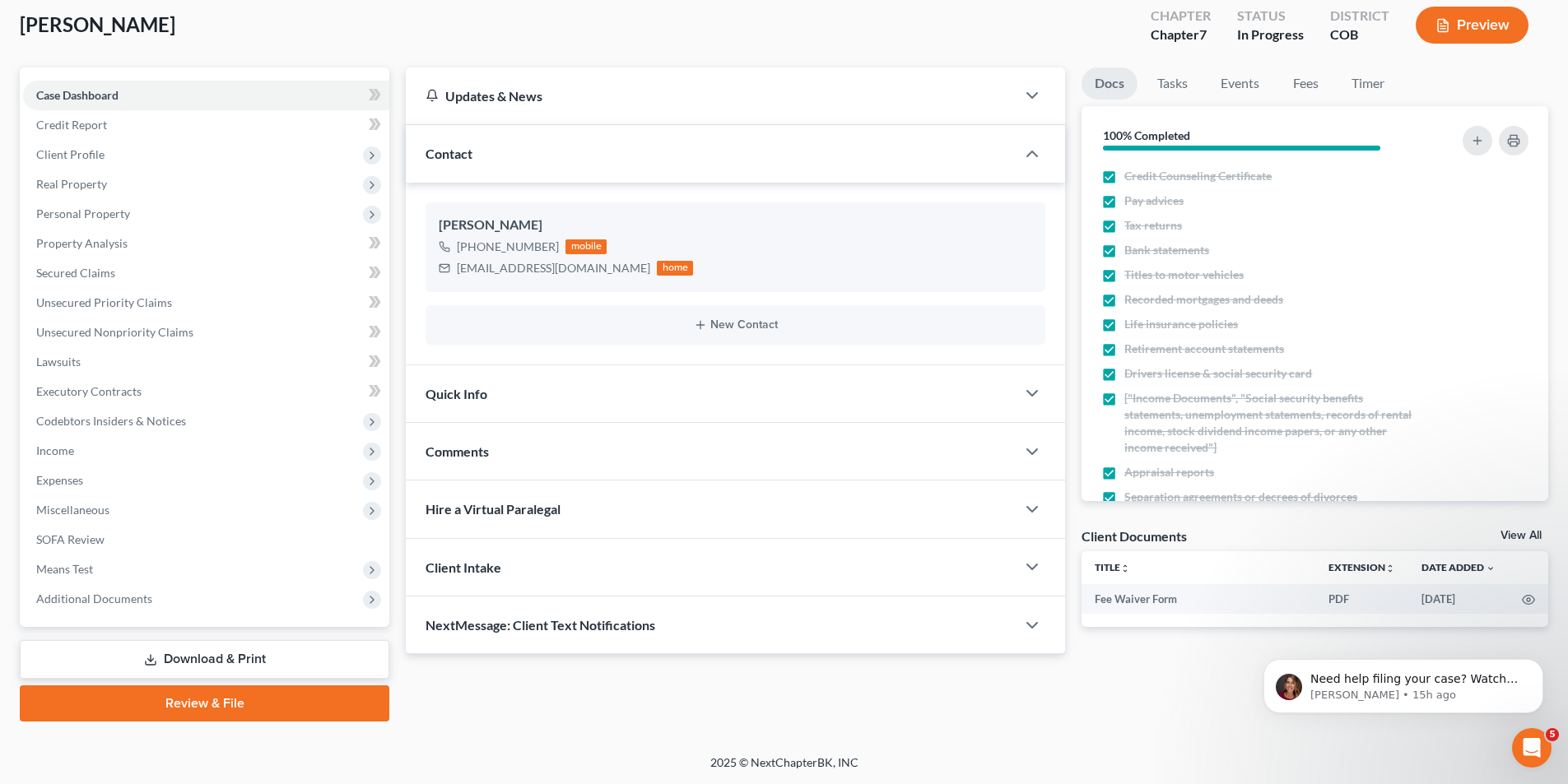
click at [229, 660] on link "Download & Print" at bounding box center [204, 659] width 370 height 39
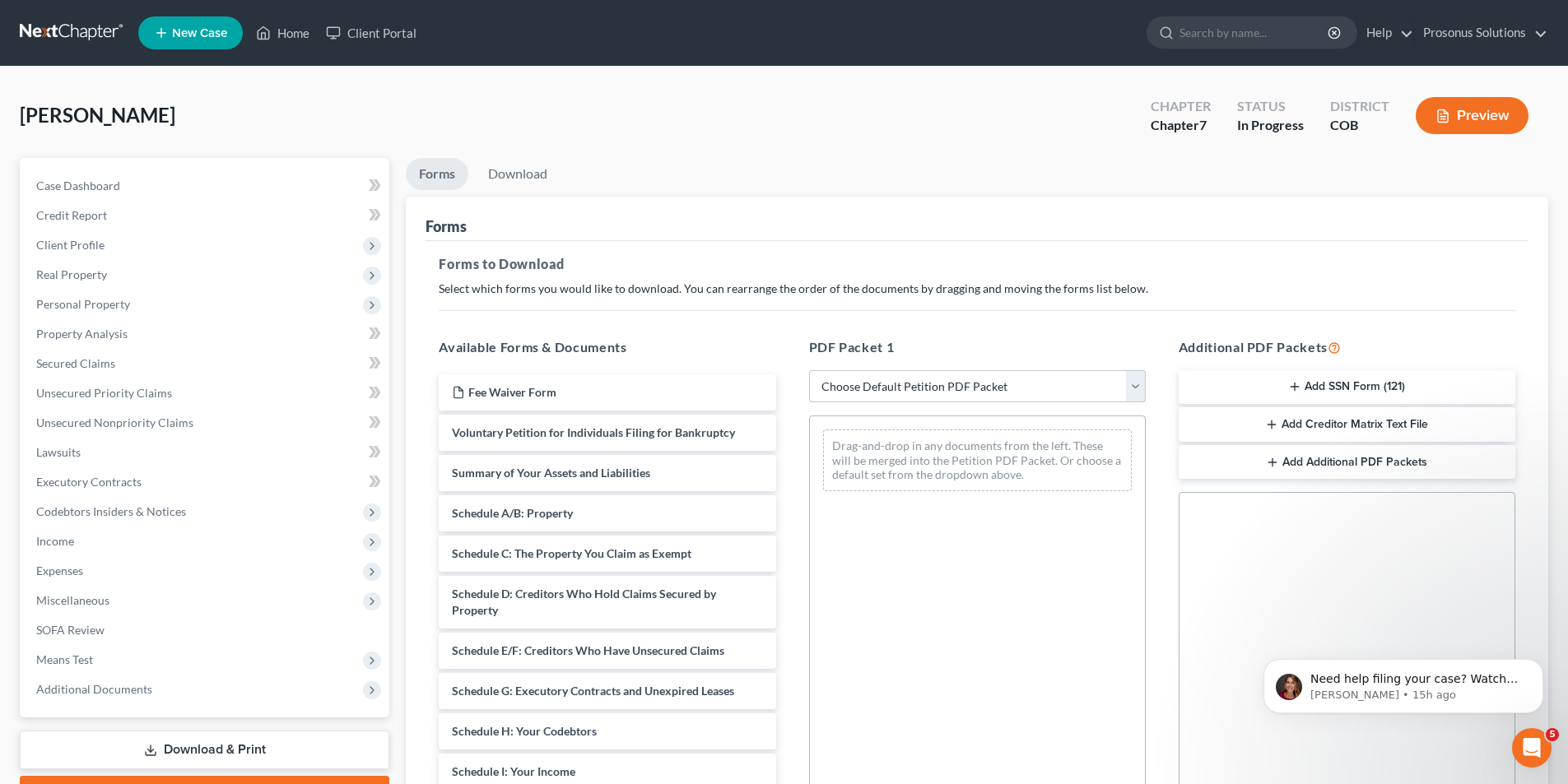
click at [945, 379] on select "Choose Default Petition PDF Packet Complete Bankruptcy Petition (all forms and …" at bounding box center [978, 386] width 337 height 33
select select "0"
click at [809, 370] on select "Choose Default Petition PDF Packet Complete Bankruptcy Petition (all forms and …" at bounding box center [978, 386] width 337 height 33
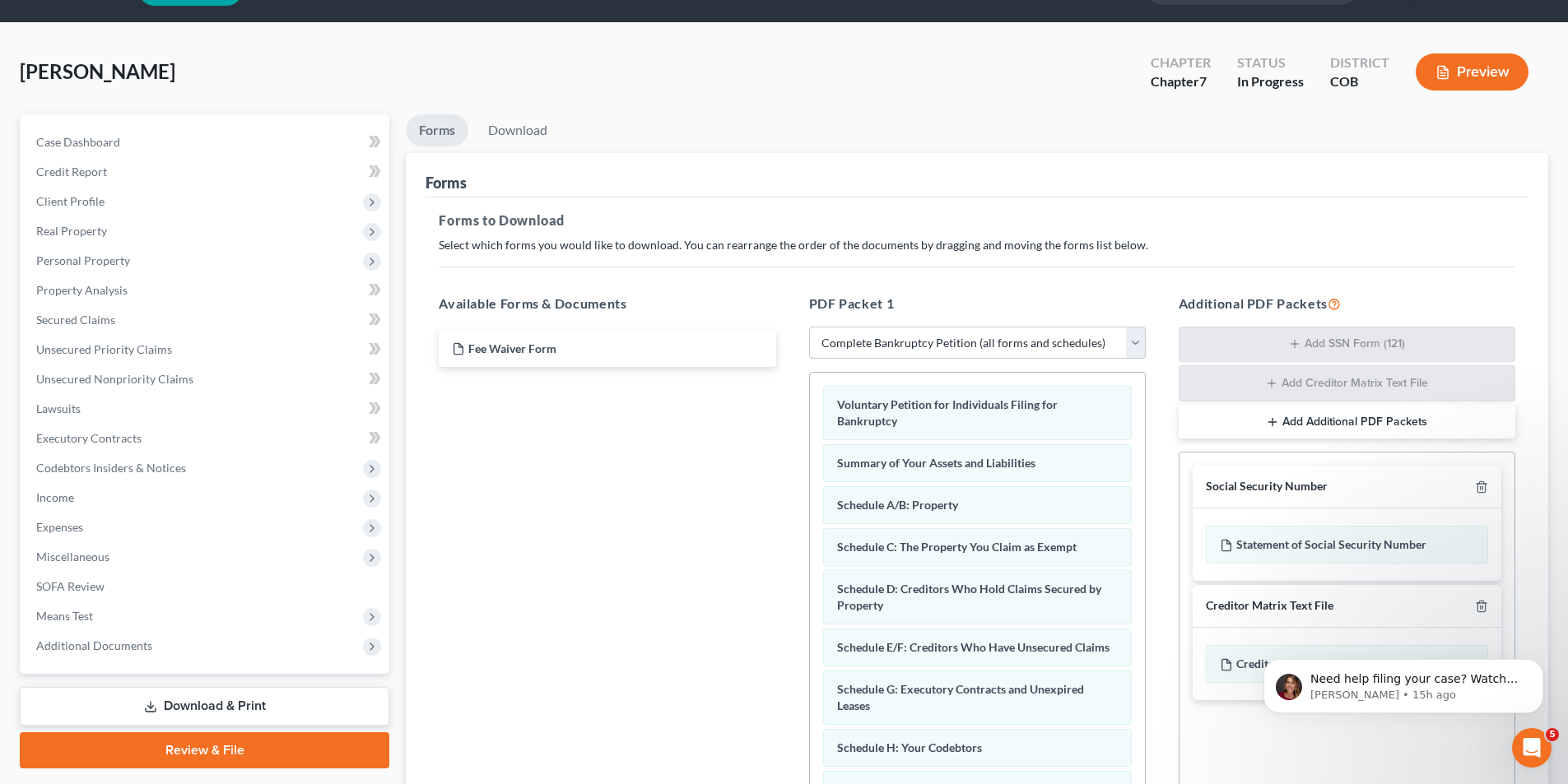
scroll to position [234, 0]
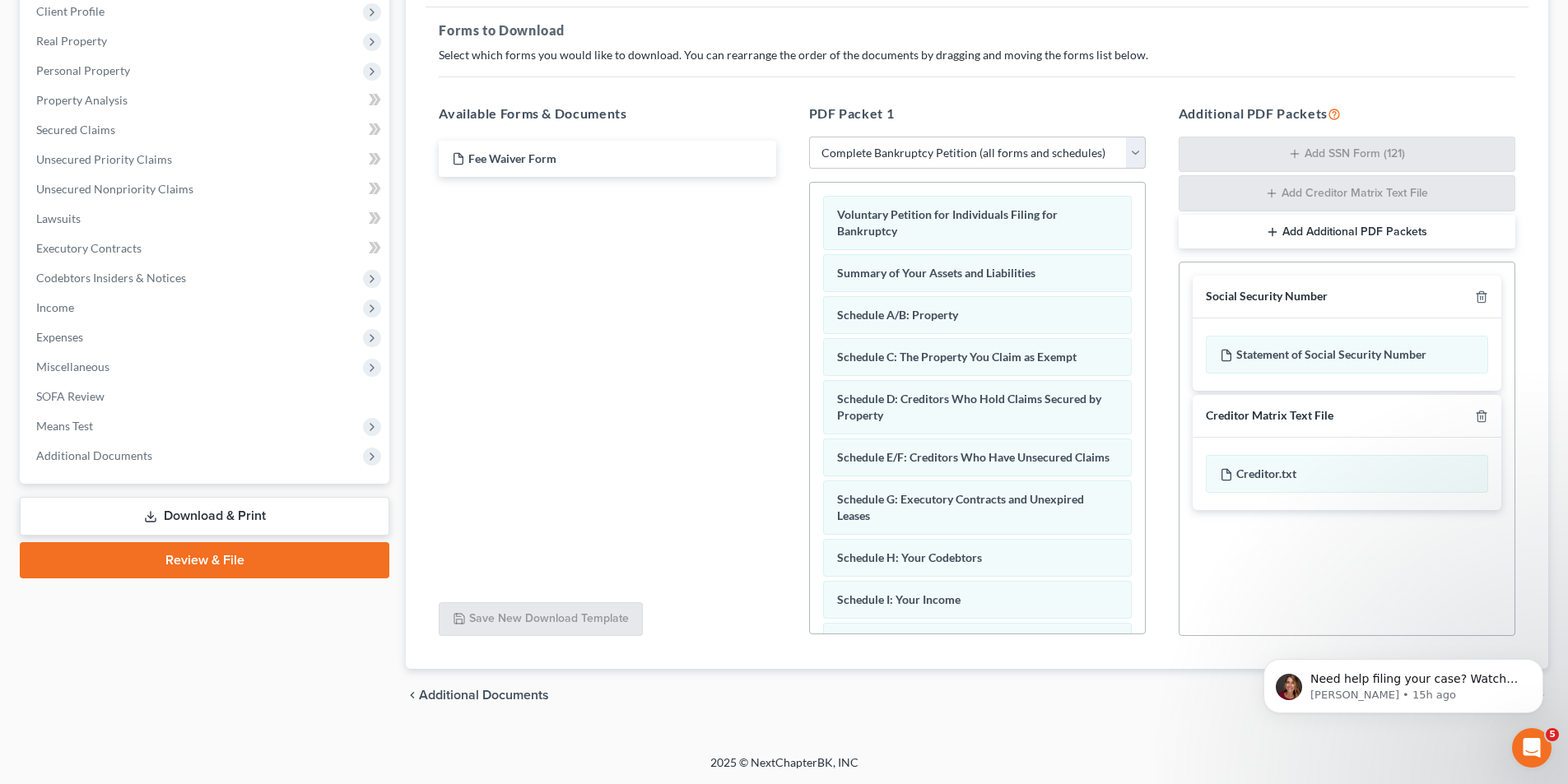
click at [228, 509] on link "Download & Print" at bounding box center [204, 515] width 370 height 39
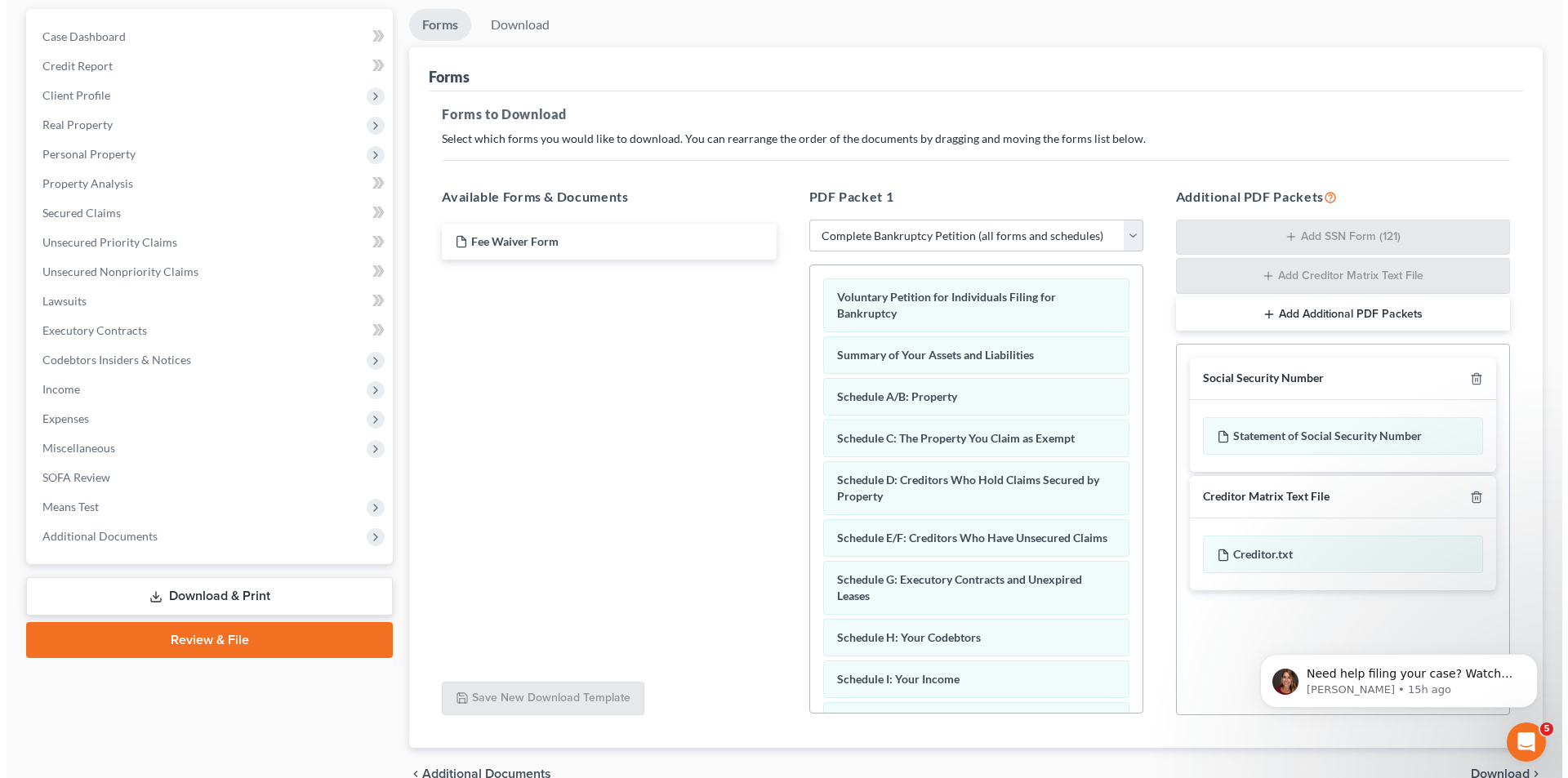
scroll to position [0, 0]
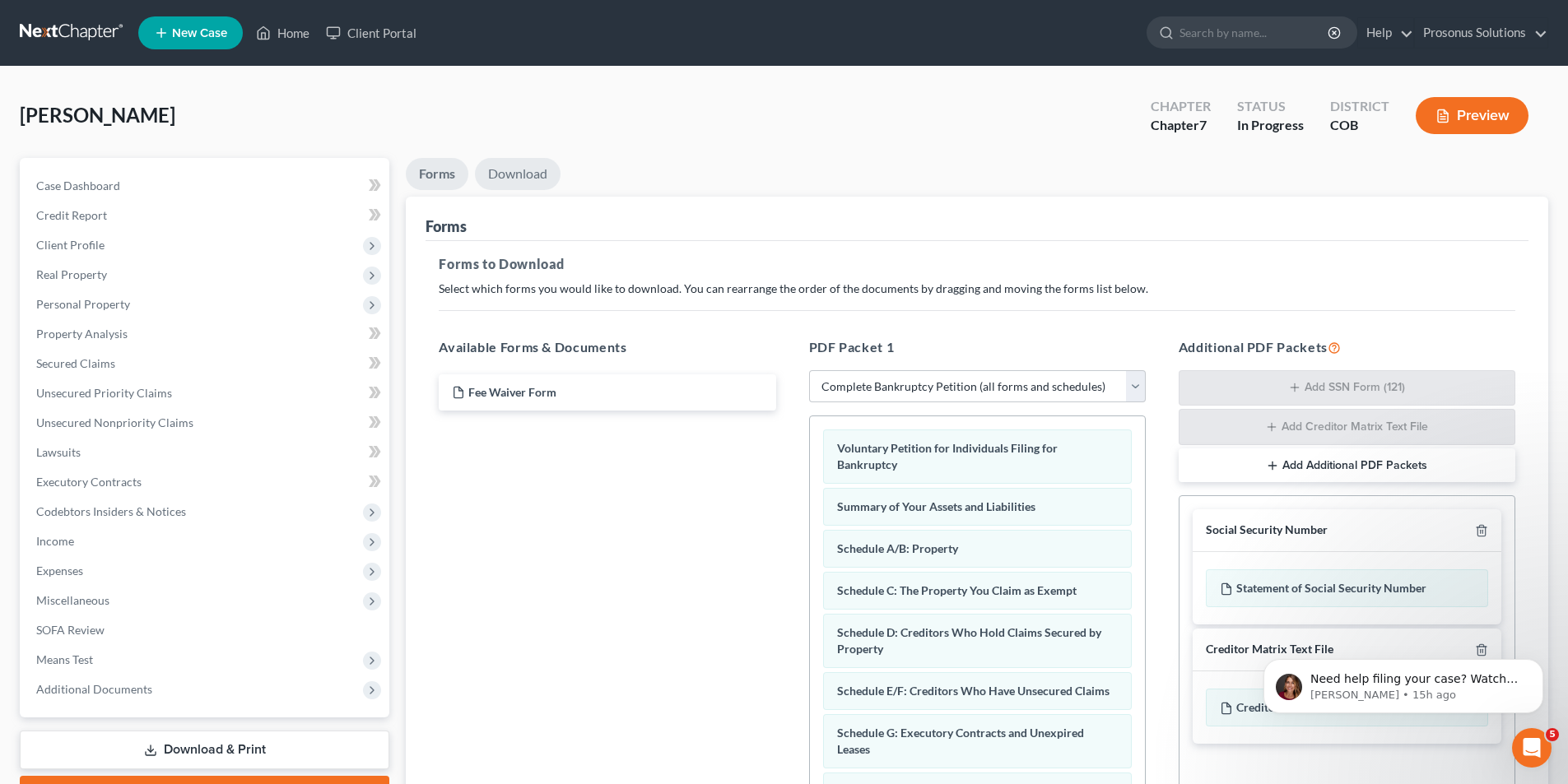
click at [540, 180] on link "Download" at bounding box center [518, 174] width 85 height 32
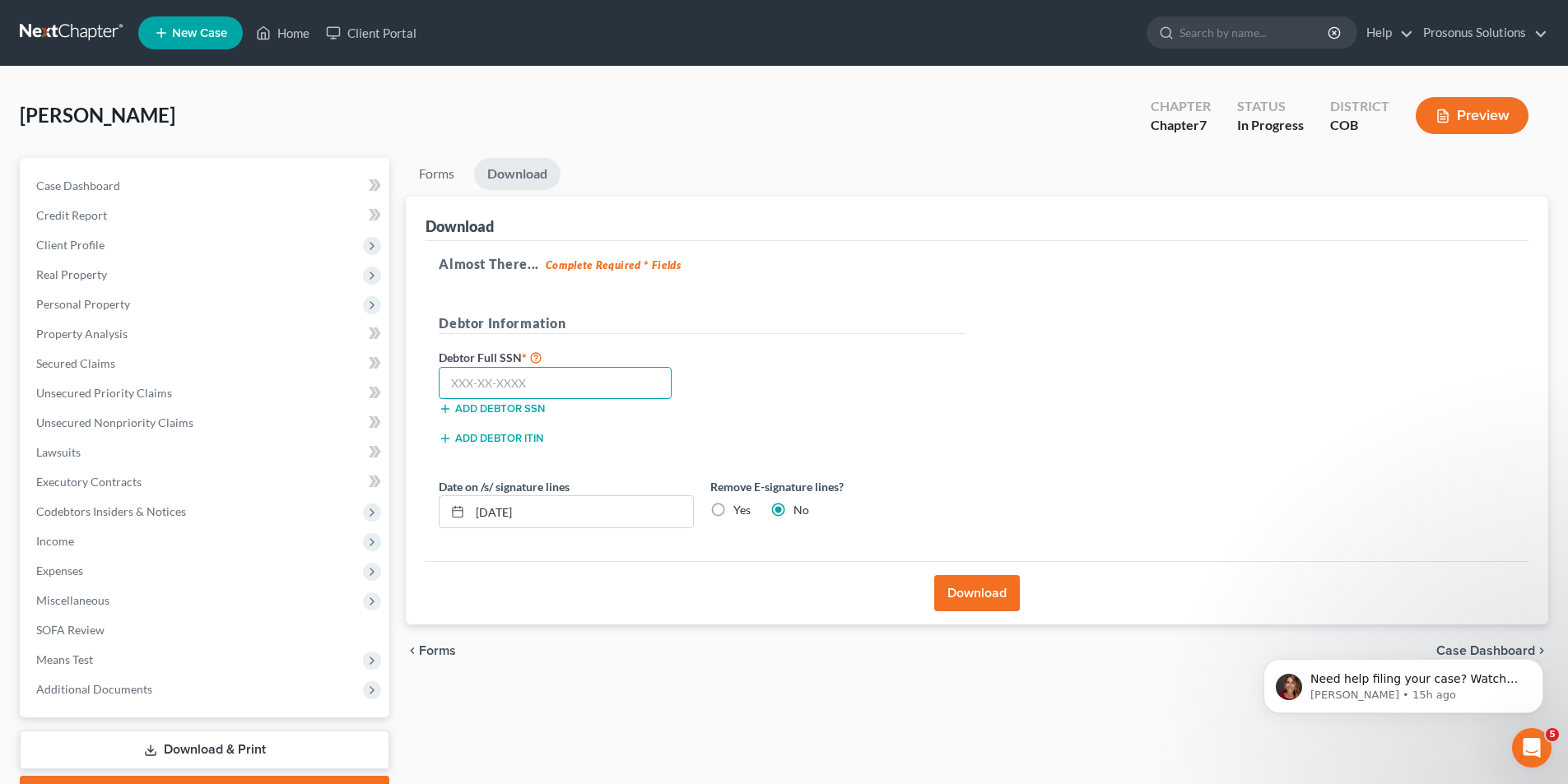
click at [644, 388] on input "text" at bounding box center [555, 383] width 233 height 33
paste input "523-88-4434"
type input "523-88-4434"
click at [748, 418] on div "Debtor Full SSN * 523-88-4434 Add debtor SSN" at bounding box center [702, 388] width 543 height 82
click at [965, 603] on button "Download" at bounding box center [977, 593] width 85 height 36
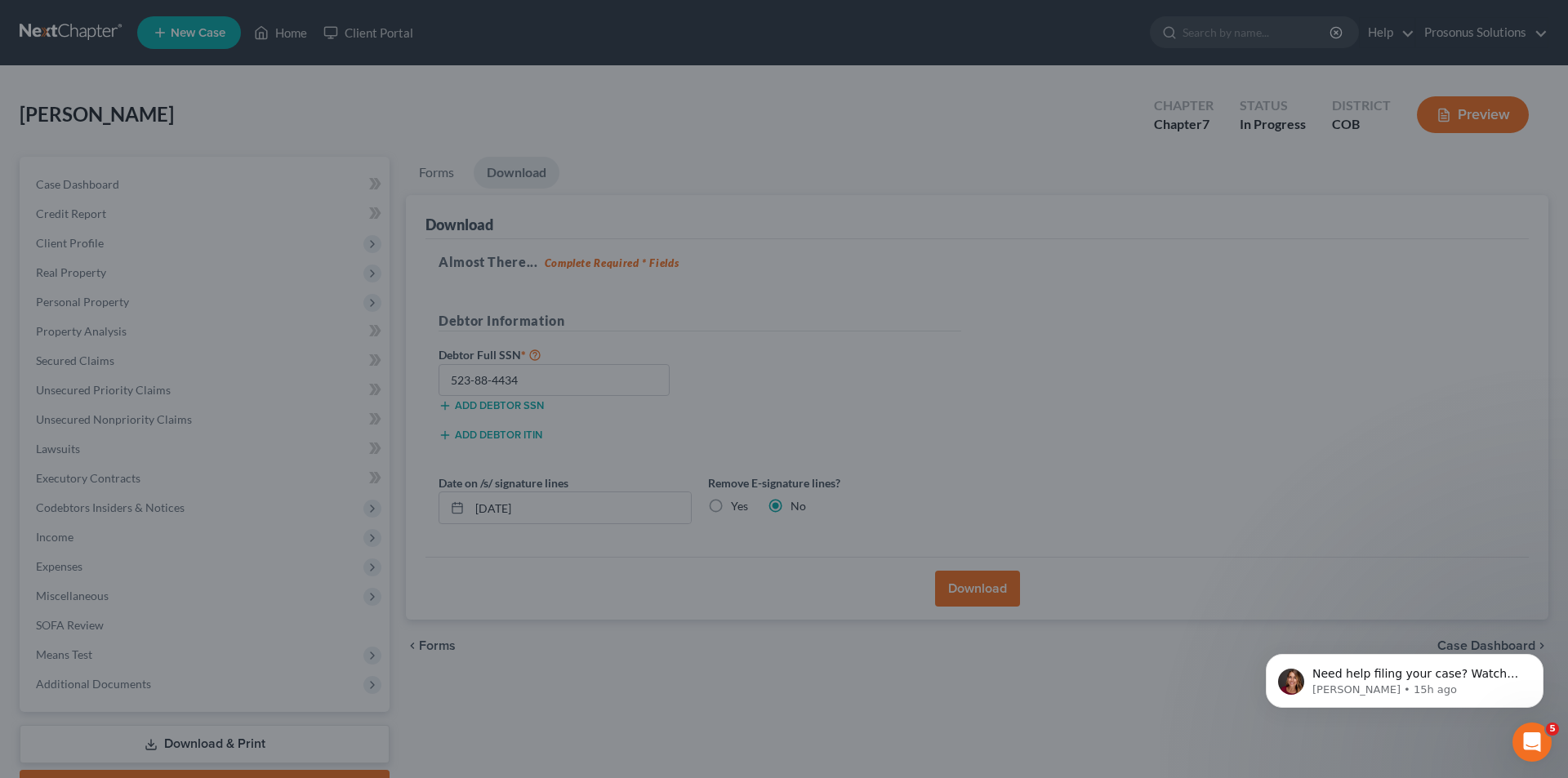
click at [904, 298] on div "Confirm Use of Case to Download × Please confirm that you would like to use thi…" at bounding box center [784, 389] width 1568 height 778
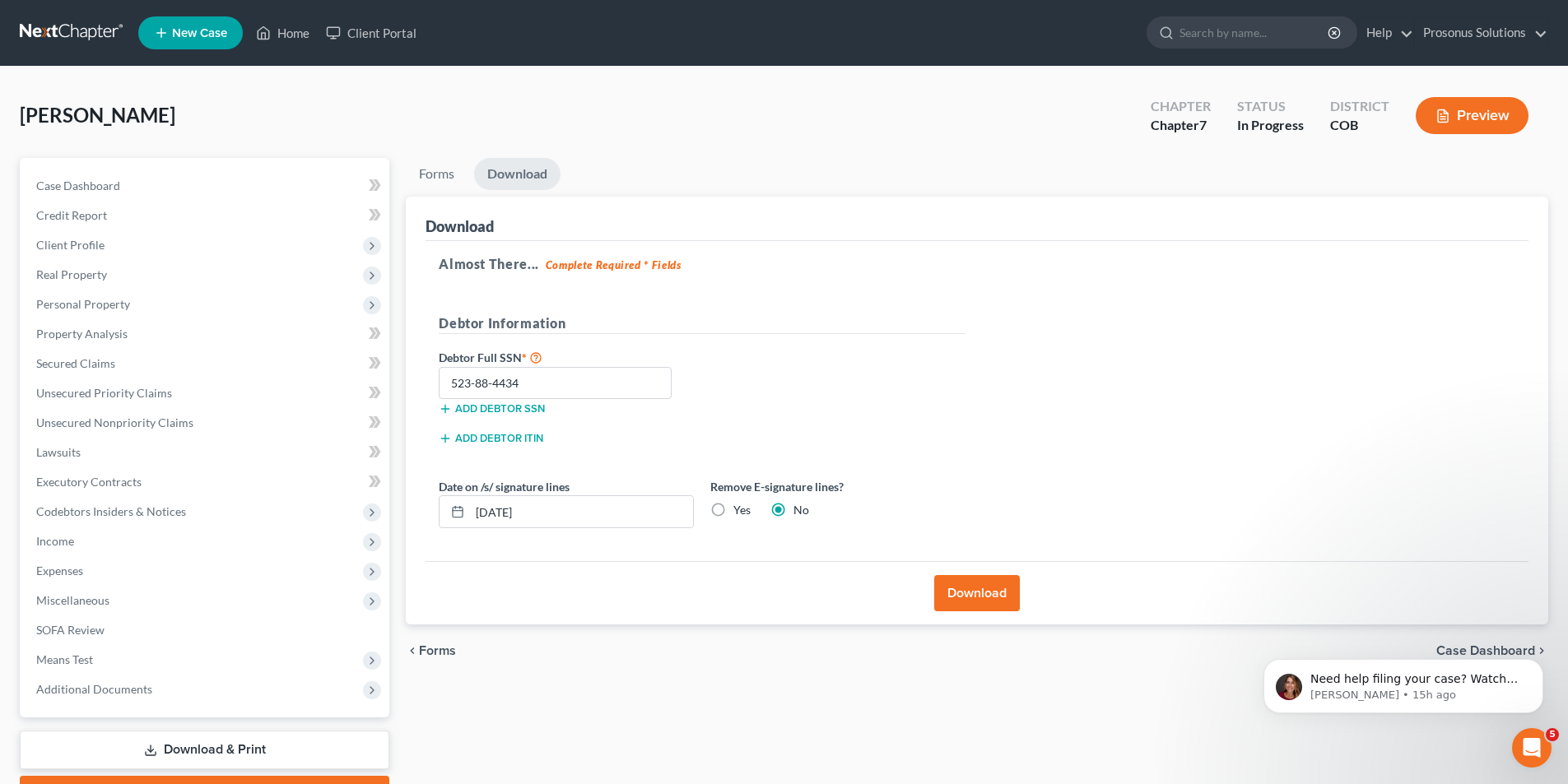
click at [1483, 111] on button "Preview" at bounding box center [1471, 115] width 113 height 37
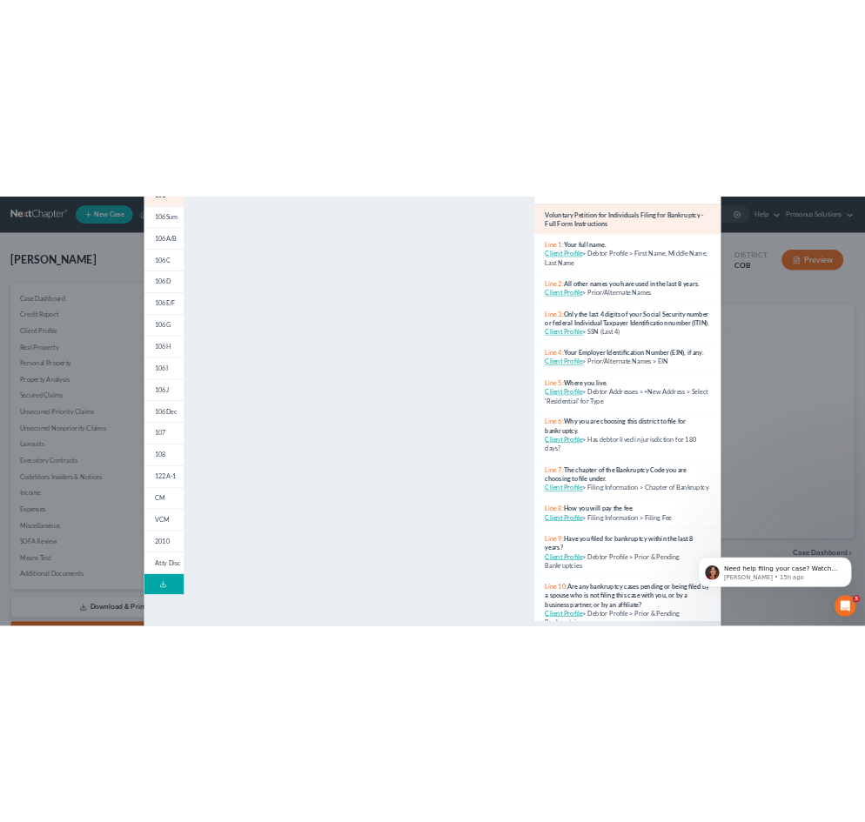
scroll to position [152, 0]
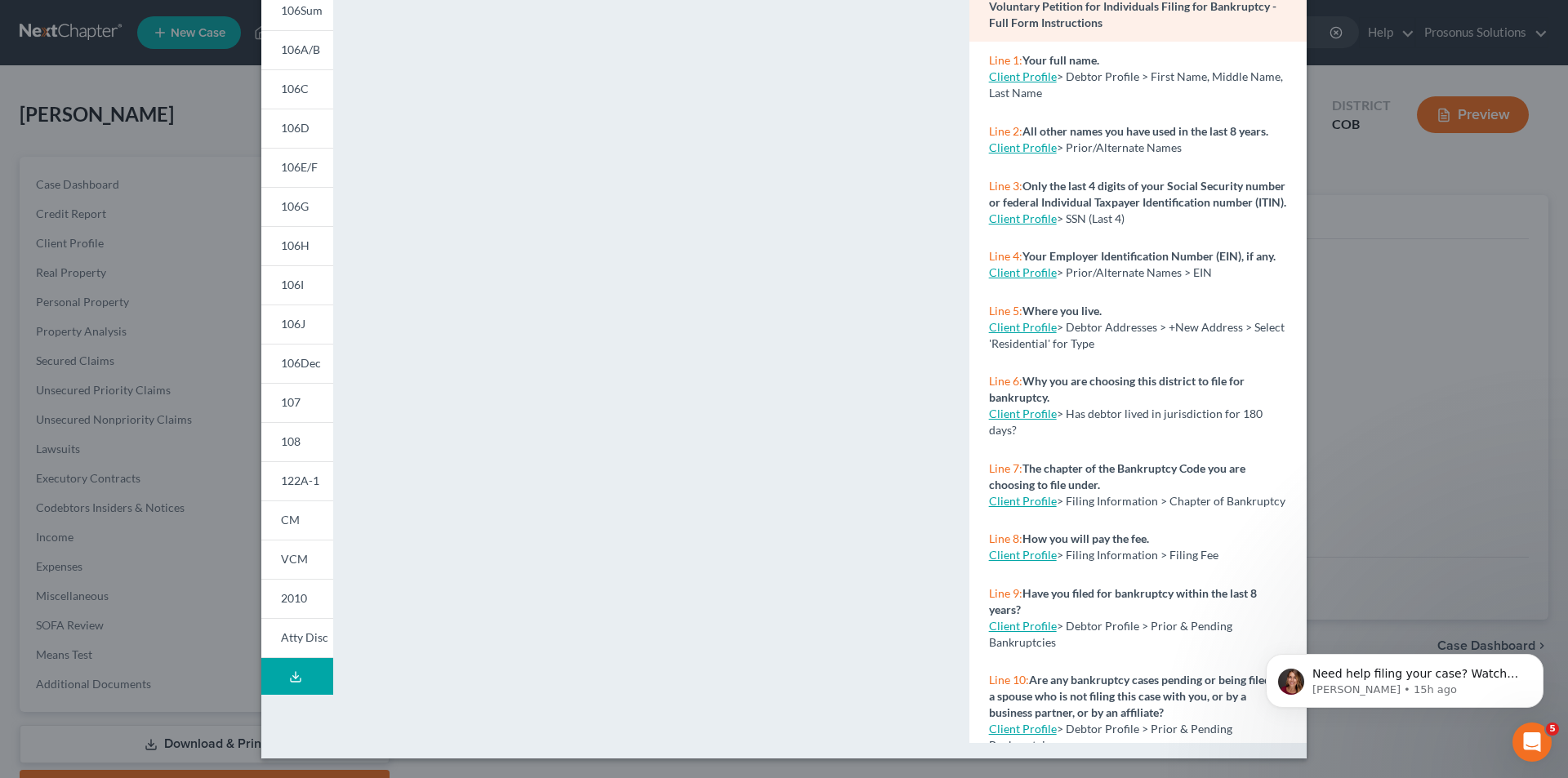
click at [1427, 329] on div "Petition Preview Voluntary Petition for Individuals Filing for Bankruptcy × 101…" at bounding box center [784, 389] width 1568 height 778
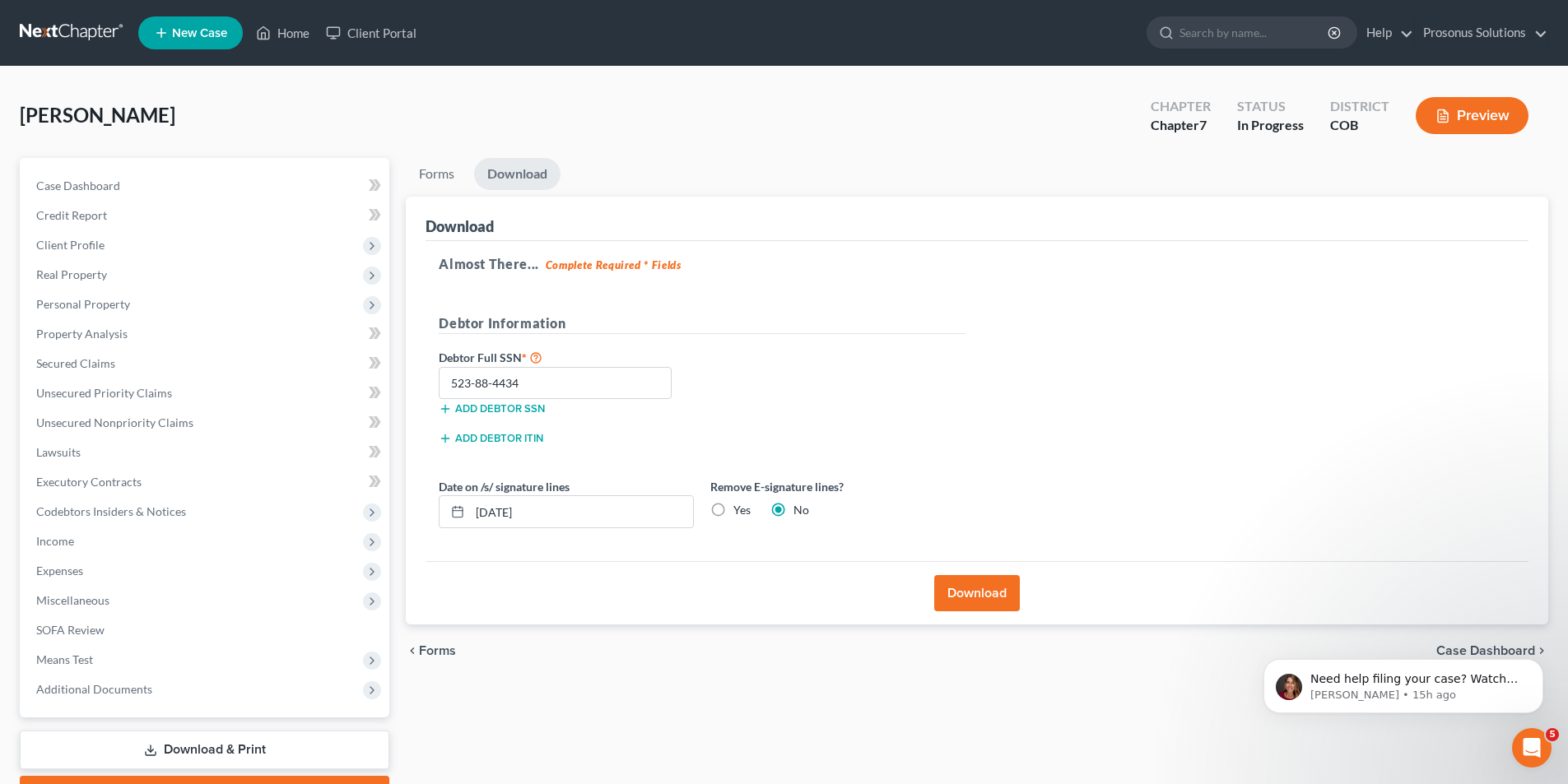
click at [967, 603] on button "Download" at bounding box center [977, 593] width 85 height 36
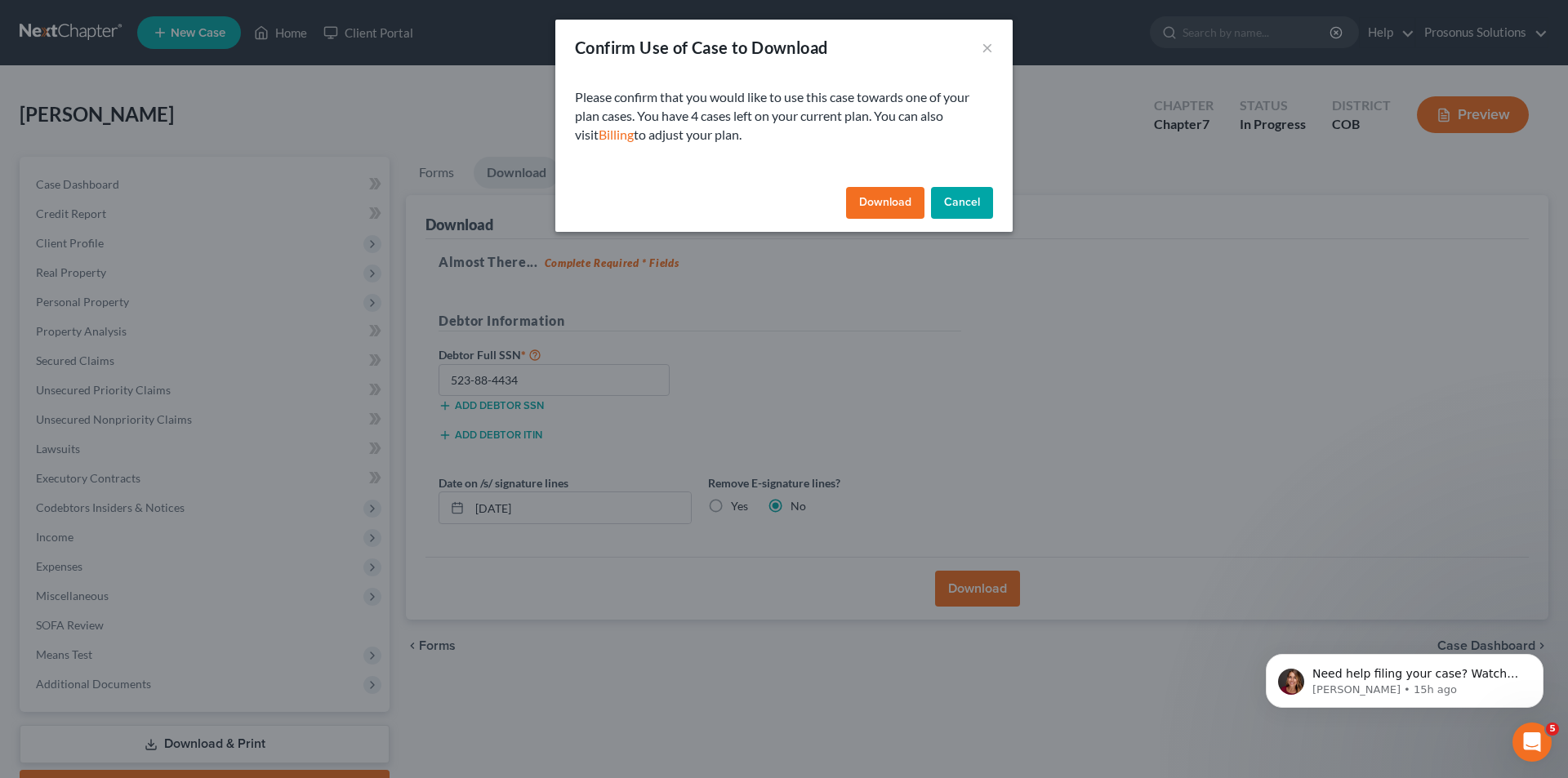
click at [884, 208] on button "Download" at bounding box center [885, 203] width 79 height 33
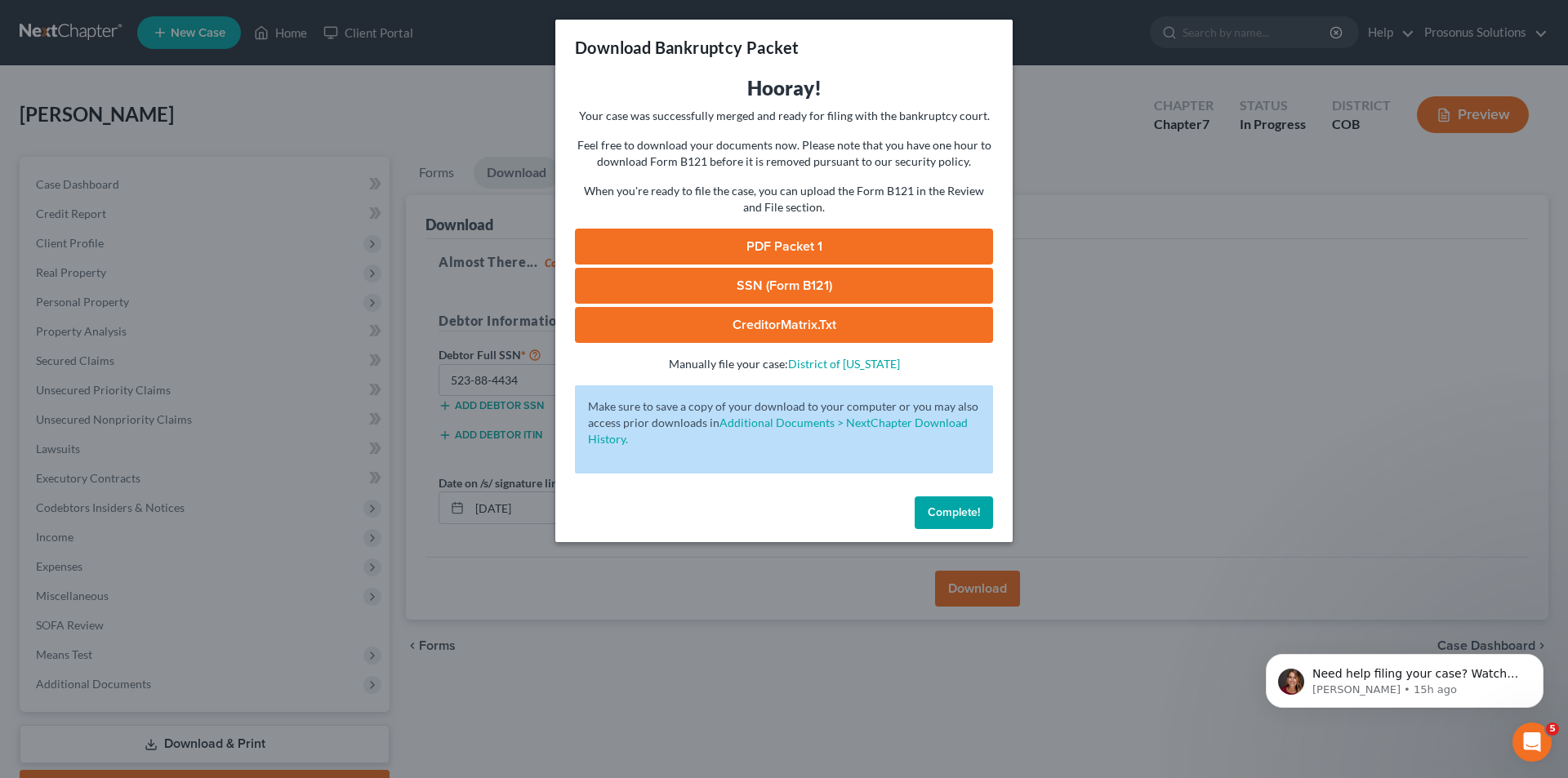
click at [797, 240] on link "PDF Packet 1" at bounding box center [783, 247] width 418 height 36
click at [735, 283] on link "SSN (Form B121)" at bounding box center [783, 285] width 418 height 36
click at [793, 323] on link "CreditorMatrix.txt" at bounding box center [783, 325] width 418 height 36
click at [818, 330] on link "CreditorMatrix.txt" at bounding box center [783, 325] width 418 height 36
click at [854, 367] on link "District of Colorado" at bounding box center [843, 363] width 112 height 14
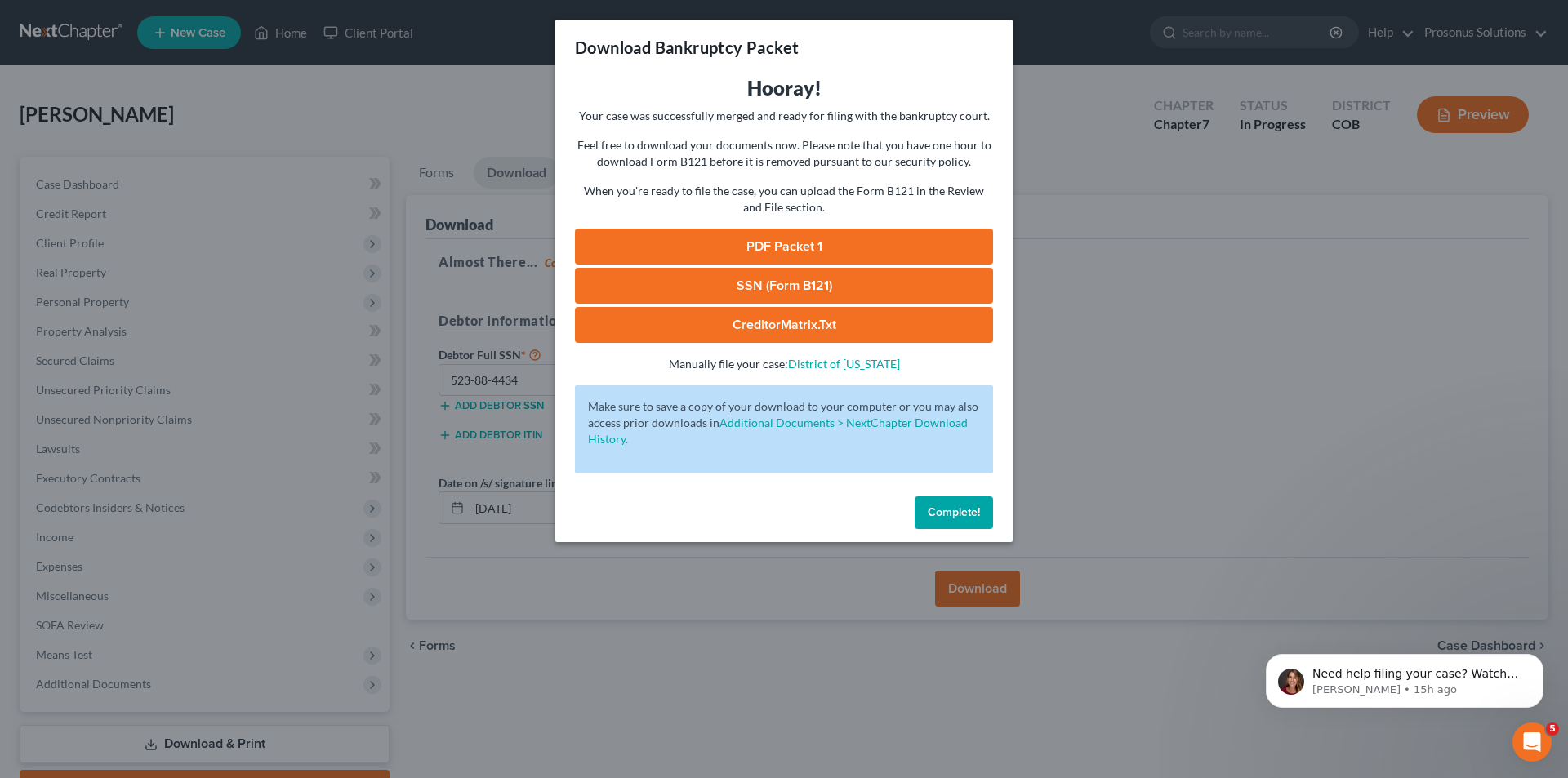
click at [1102, 473] on div "Download Bankruptcy Packet Hooray! Your case was successfully merged and ready …" at bounding box center [784, 389] width 1568 height 778
